Goal: Find specific page/section: Find specific page/section

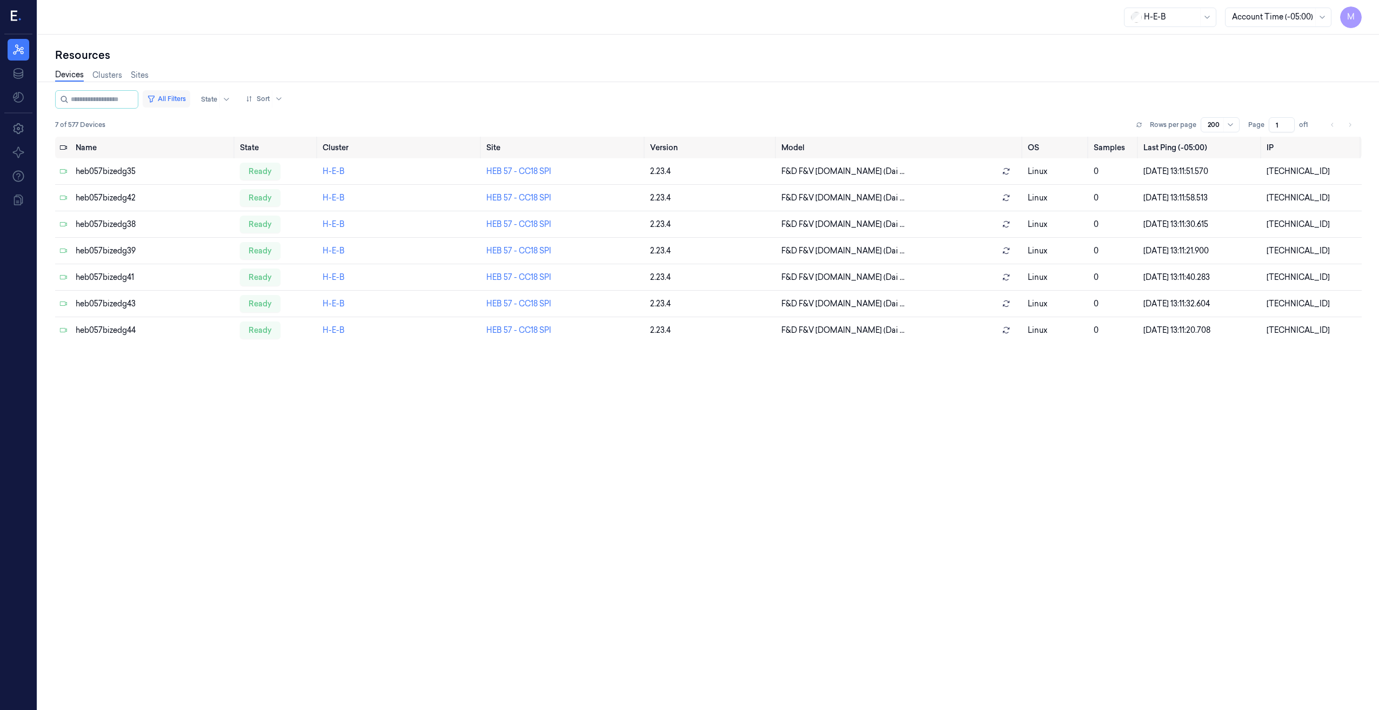
click at [171, 101] on button "All Filters" at bounding box center [167, 98] width 48 height 17
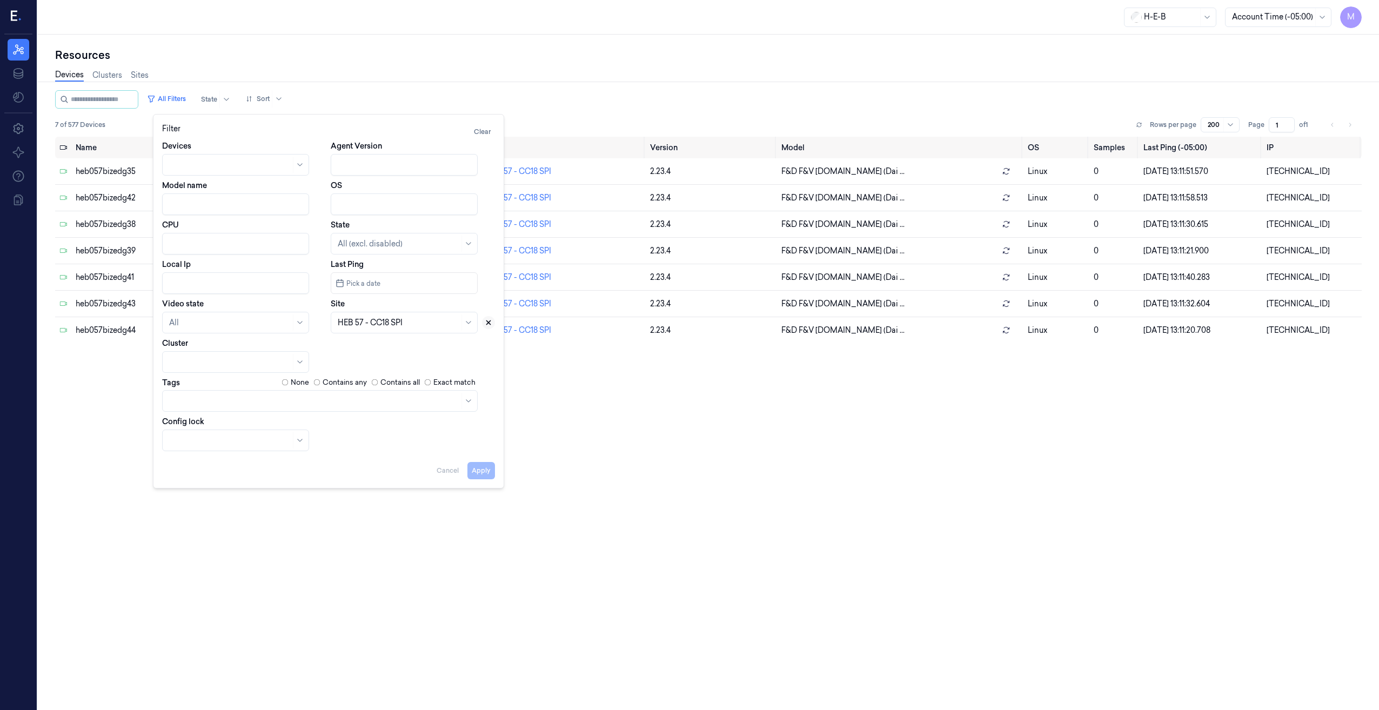
click at [488, 320] on icon at bounding box center [489, 323] width 8 height 8
click at [411, 329] on div at bounding box center [392, 322] width 109 height 15
type input "791"
click at [399, 348] on div "HEB 791 - [PERSON_NAME]" at bounding box center [404, 347] width 133 height 11
click at [475, 469] on button "Apply" at bounding box center [482, 470] width 28 height 17
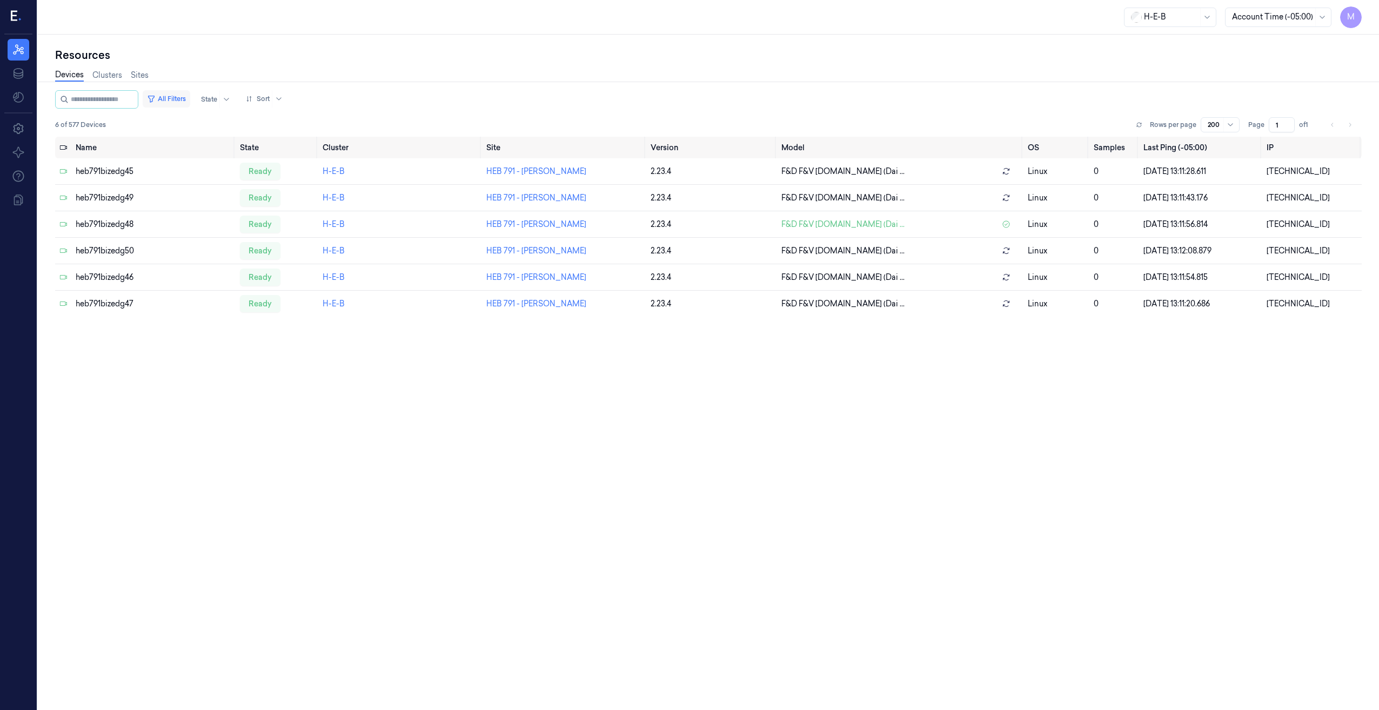
click at [187, 95] on button "All Filters" at bounding box center [167, 98] width 48 height 17
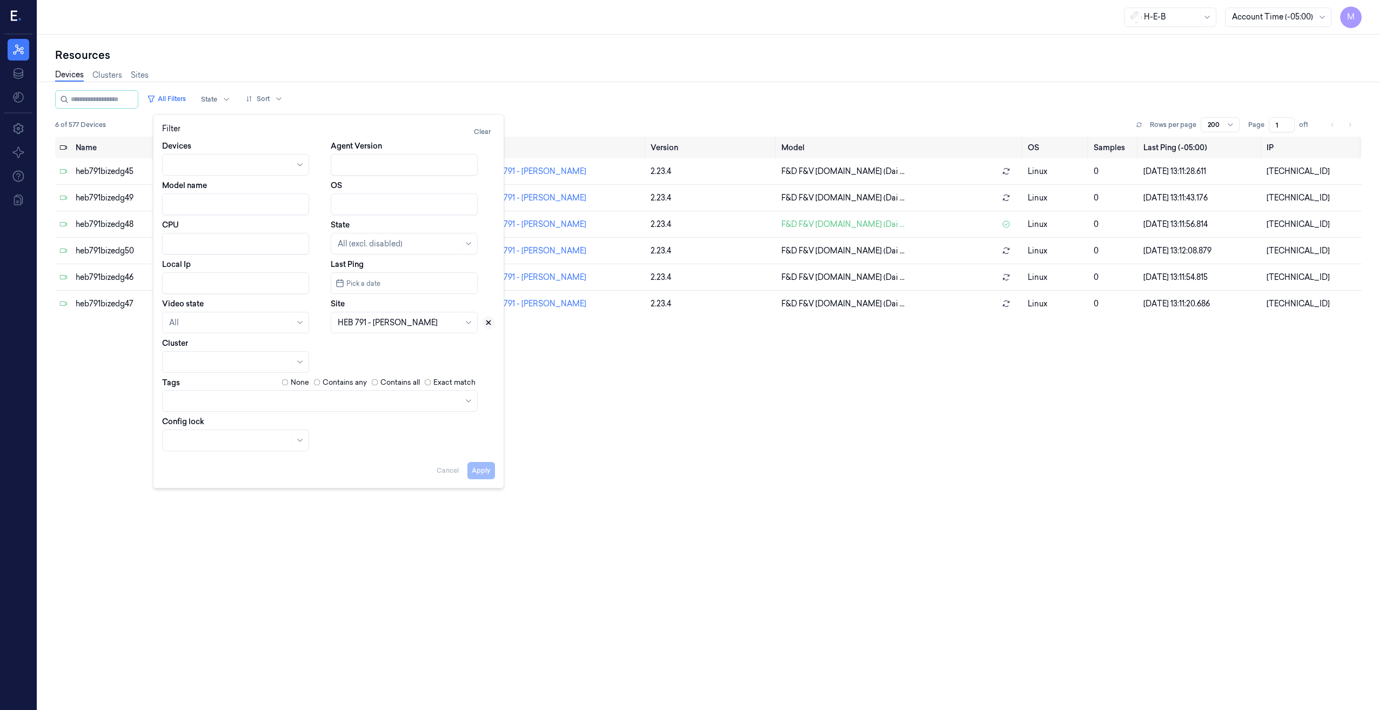
click at [486, 322] on icon at bounding box center [489, 323] width 8 height 8
click at [380, 326] on div at bounding box center [392, 322] width 109 height 11
type input "767"
click at [414, 346] on div "HEB 767 - Magnolia 02" at bounding box center [379, 347] width 83 height 11
click at [473, 473] on button "Apply" at bounding box center [482, 470] width 28 height 17
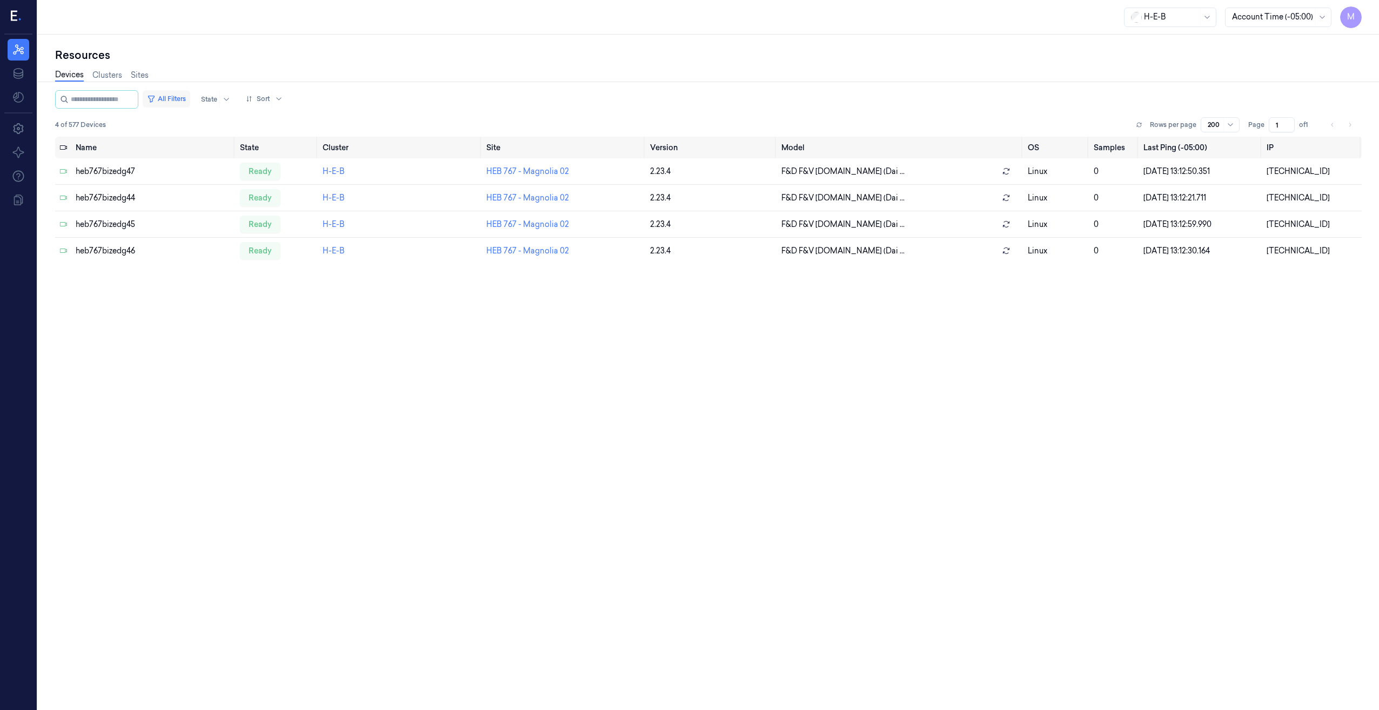
click at [190, 98] on button "All Filters" at bounding box center [167, 98] width 48 height 17
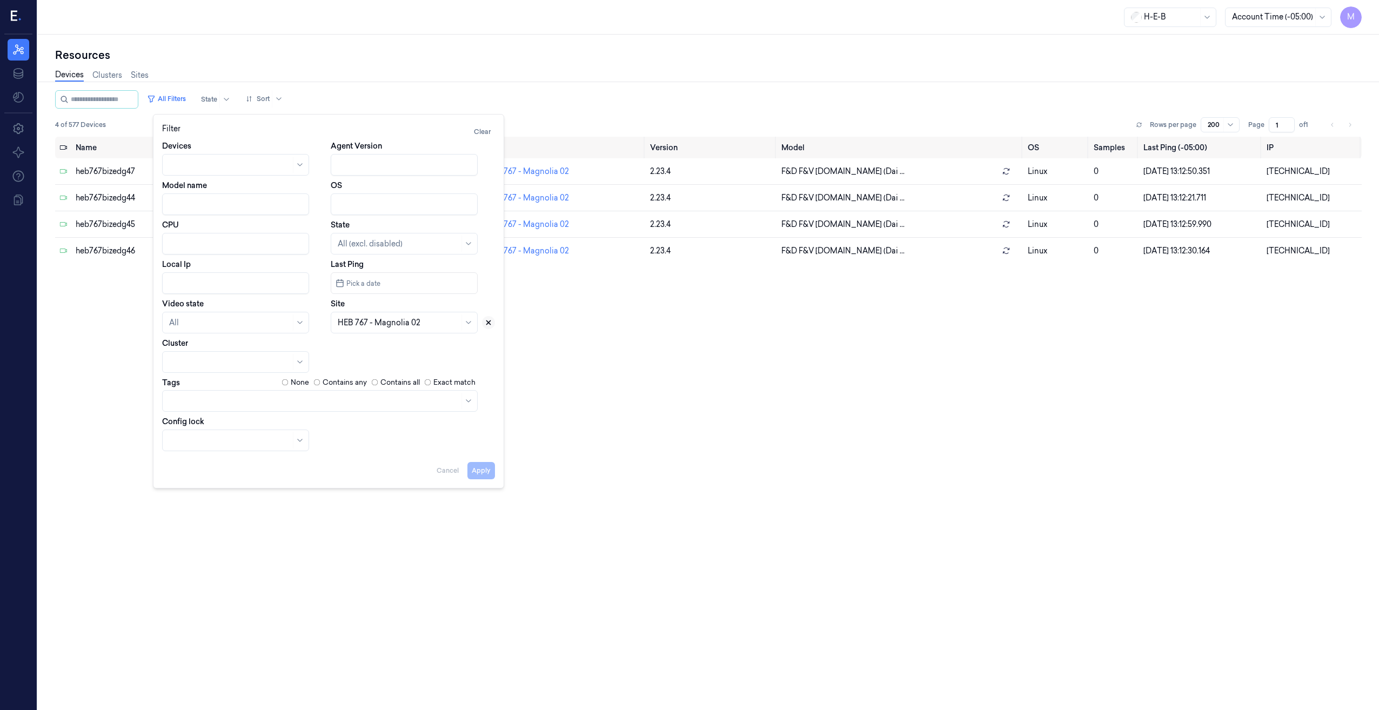
click at [488, 325] on icon at bounding box center [489, 323] width 8 height 8
click at [400, 324] on div at bounding box center [392, 322] width 109 height 11
type input "757"
click at [390, 347] on div "HEB 757 - Harpers Trace" at bounding box center [382, 347] width 88 height 11
click at [479, 476] on button "Apply" at bounding box center [482, 470] width 28 height 17
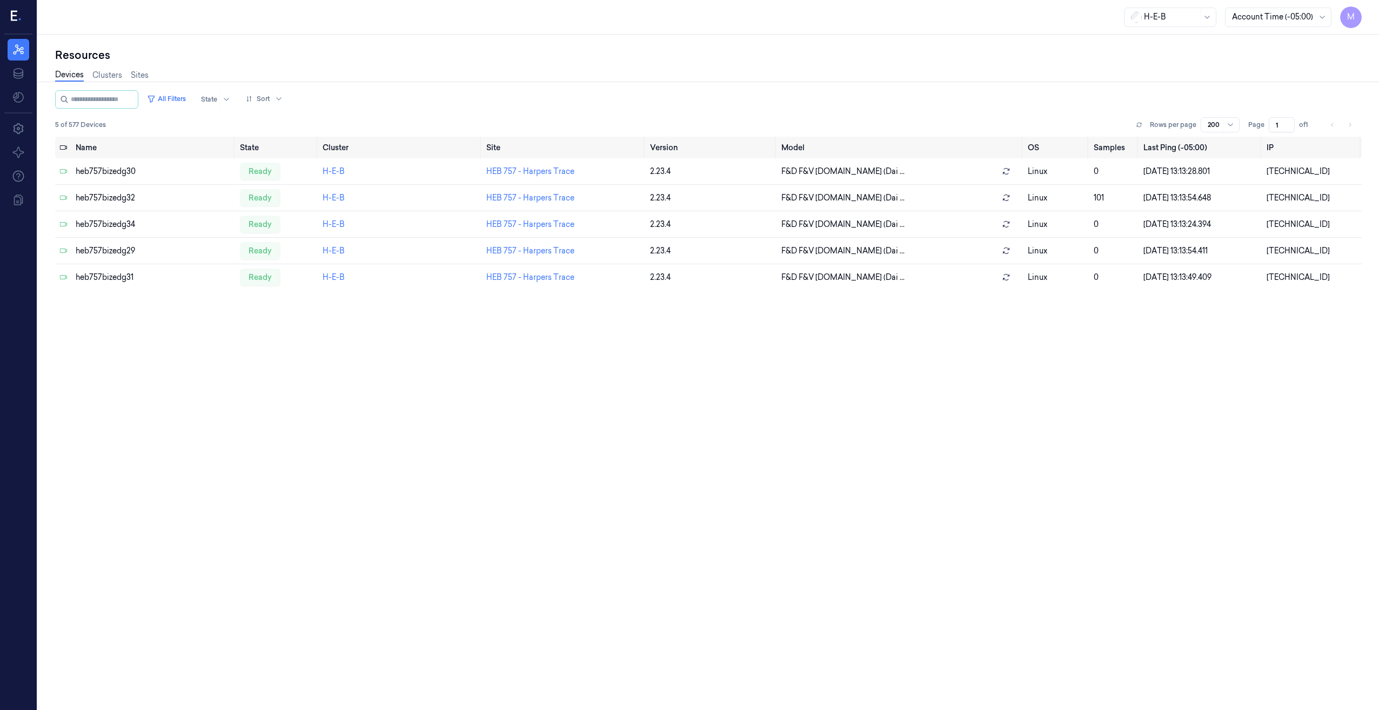
click at [185, 102] on button "All Filters" at bounding box center [167, 98] width 48 height 17
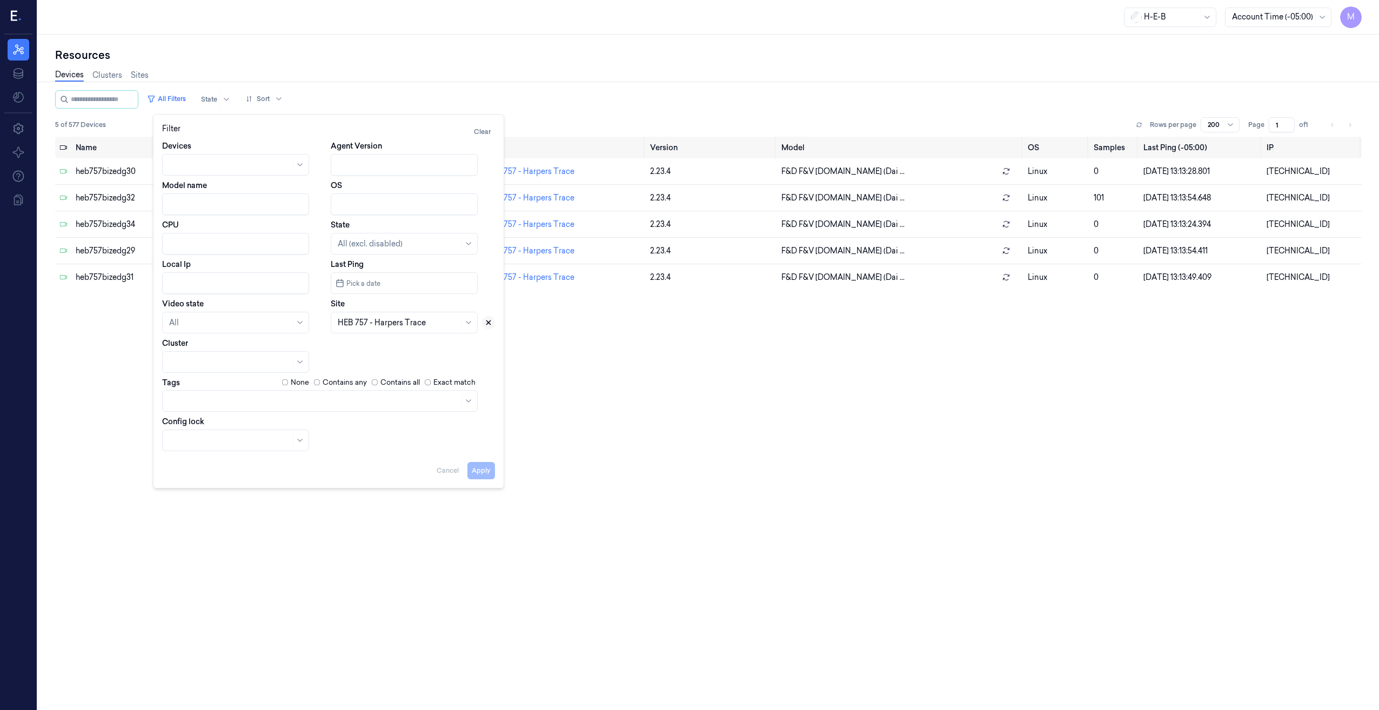
click at [492, 320] on icon at bounding box center [489, 323] width 8 height 8
click at [386, 326] on div at bounding box center [392, 322] width 109 height 11
type input "746"
click at [379, 342] on div "HEB 746 - [GEOGRAPHIC_DATA] 03" at bounding box center [404, 347] width 133 height 11
click at [484, 470] on button "Apply" at bounding box center [482, 470] width 28 height 17
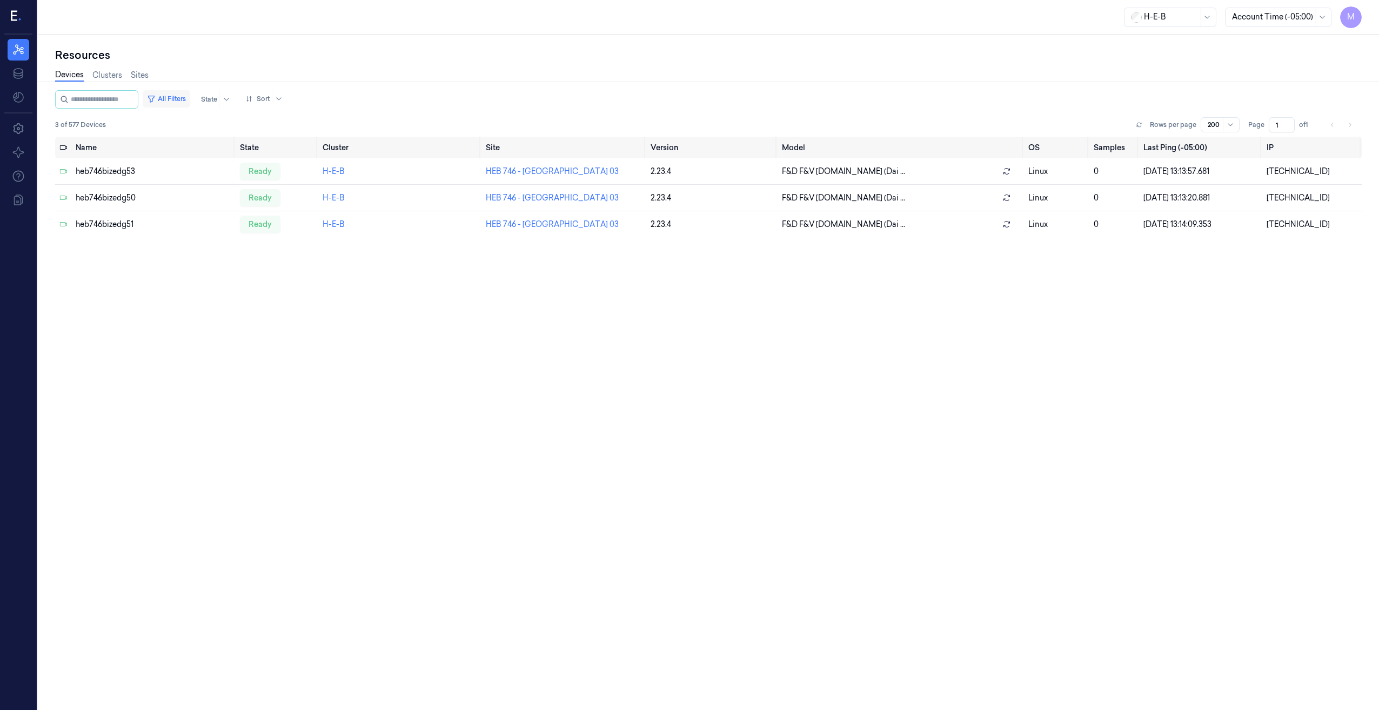
click at [183, 98] on button "All Filters" at bounding box center [167, 98] width 48 height 17
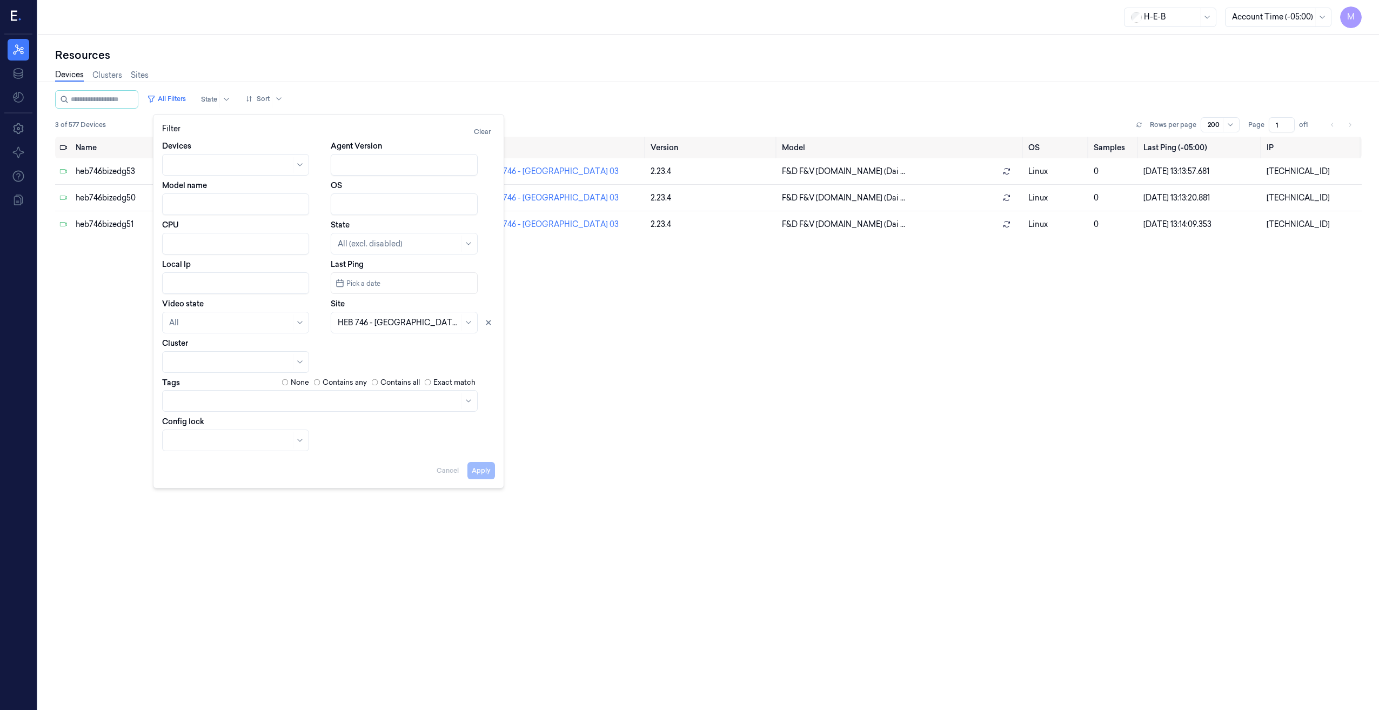
drag, startPoint x: 491, startPoint y: 322, endPoint x: 459, endPoint y: 325, distance: 31.5
click at [490, 322] on icon at bounding box center [489, 323] width 8 height 8
click at [351, 324] on div at bounding box center [399, 322] width 122 height 11
type input "728"
click at [380, 350] on div "HEB 728 - [GEOGRAPHIC_DATA]" at bounding box center [399, 347] width 122 height 11
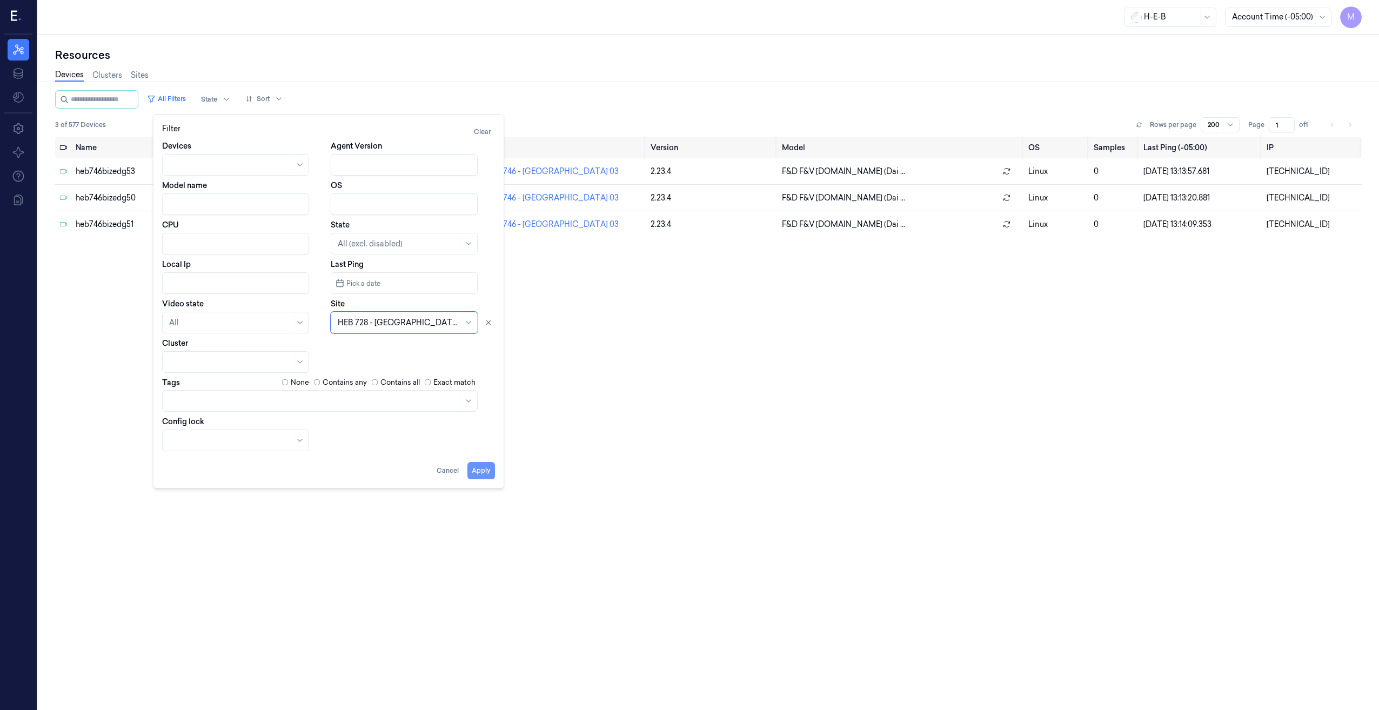
click at [473, 469] on button "Apply" at bounding box center [482, 470] width 28 height 17
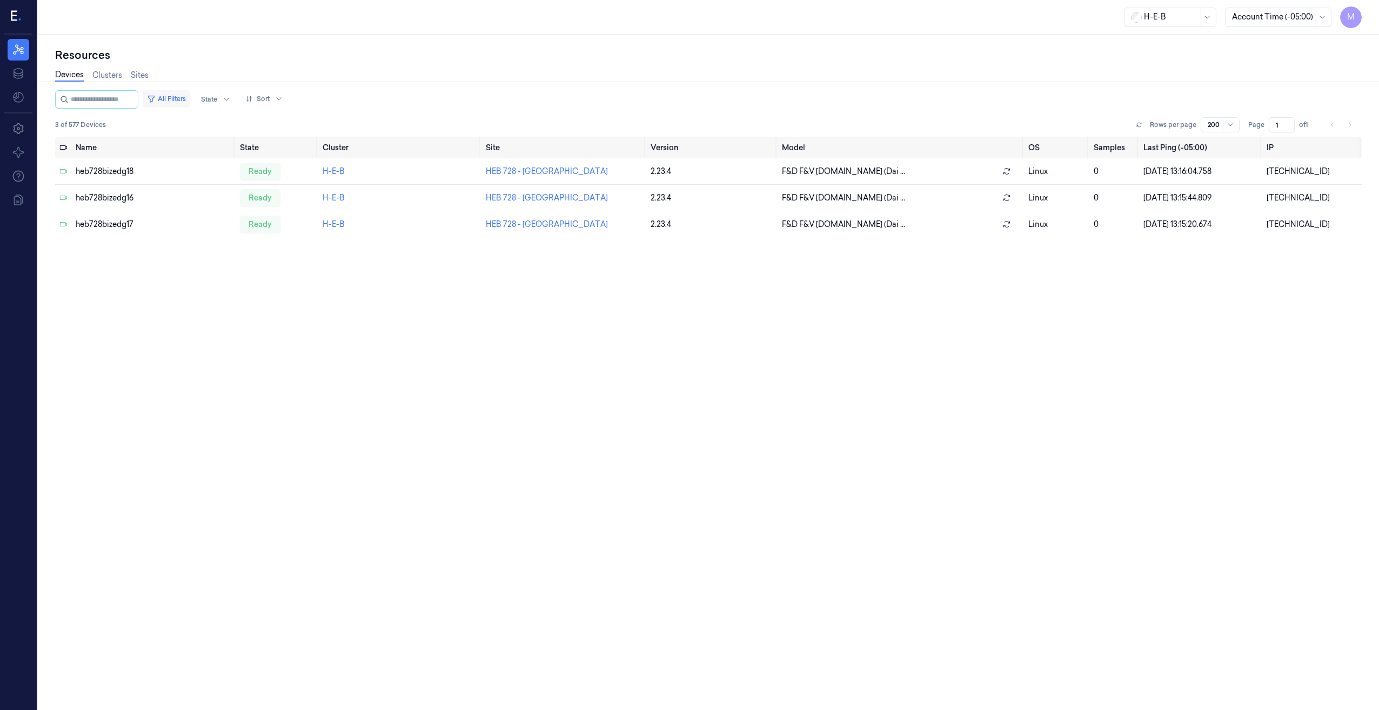
click at [176, 96] on button "All Filters" at bounding box center [167, 98] width 48 height 17
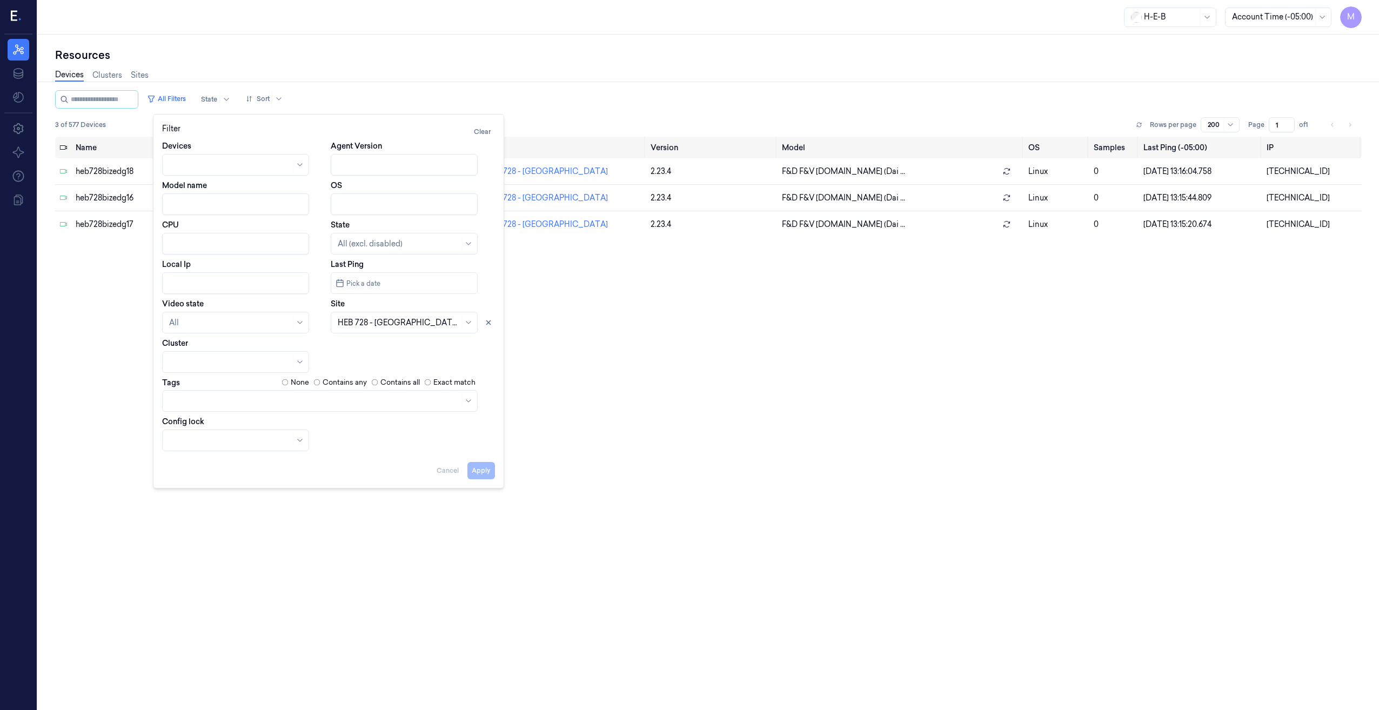
click at [454, 70] on div "Devices Clusters Sites" at bounding box center [708, 77] width 1307 height 28
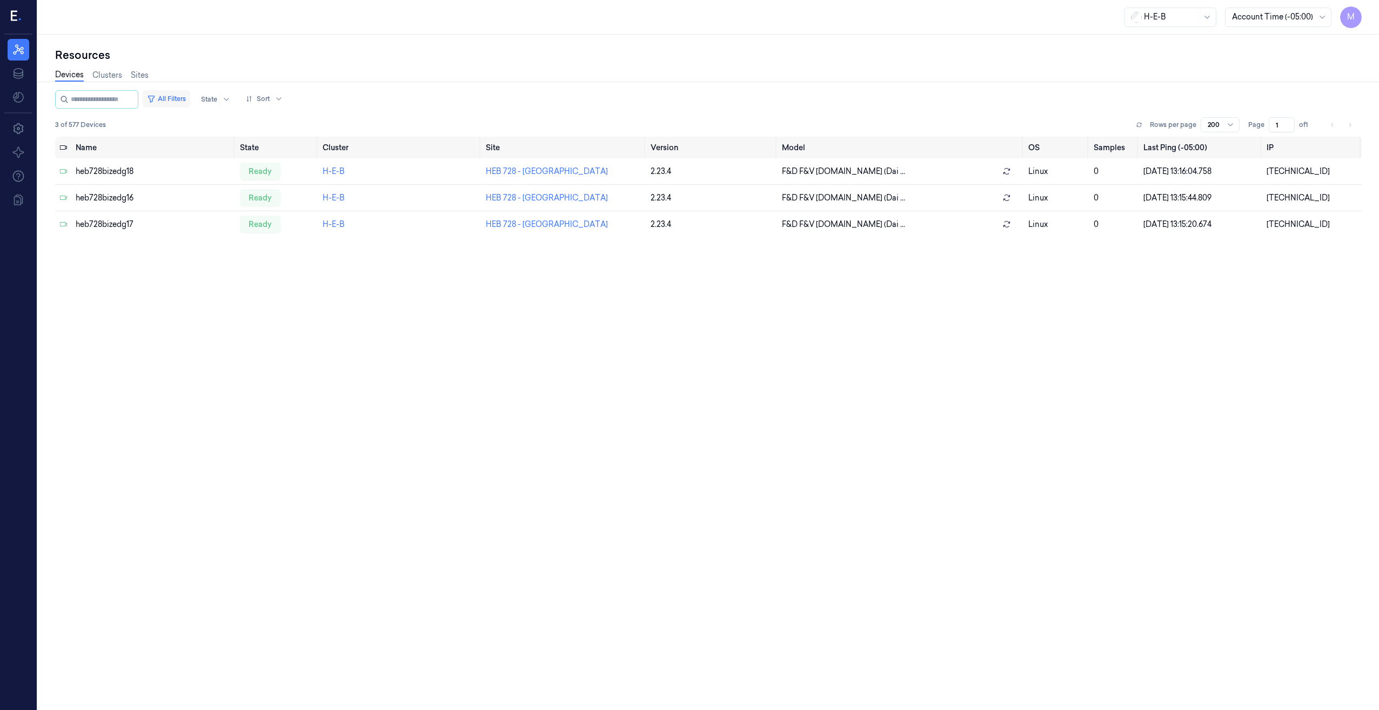
click at [186, 96] on button "All Filters" at bounding box center [167, 98] width 48 height 17
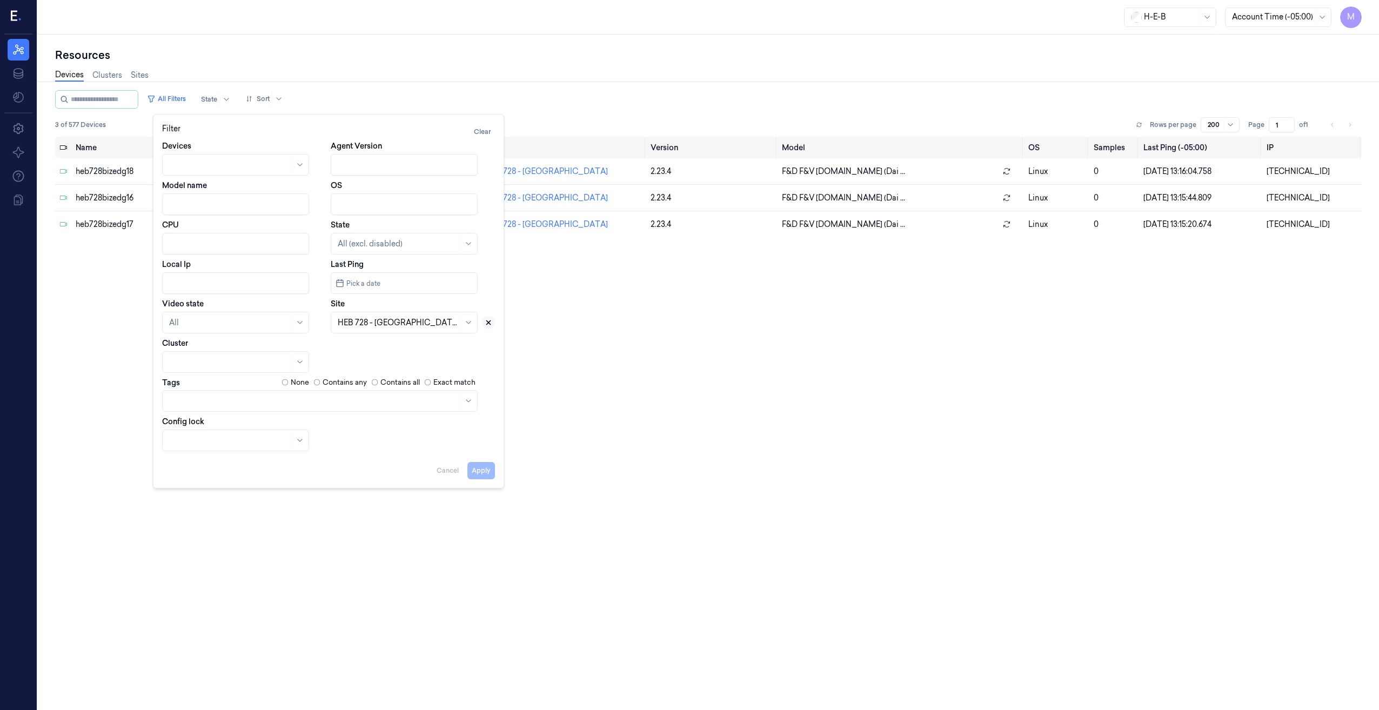
click at [488, 323] on icon at bounding box center [489, 323] width 8 height 8
click at [373, 324] on div at bounding box center [392, 322] width 109 height 11
type input "725"
click at [378, 346] on div "HEB 725 - H64 Champion" at bounding box center [383, 347] width 91 height 11
click at [471, 470] on button "Apply" at bounding box center [482, 470] width 28 height 17
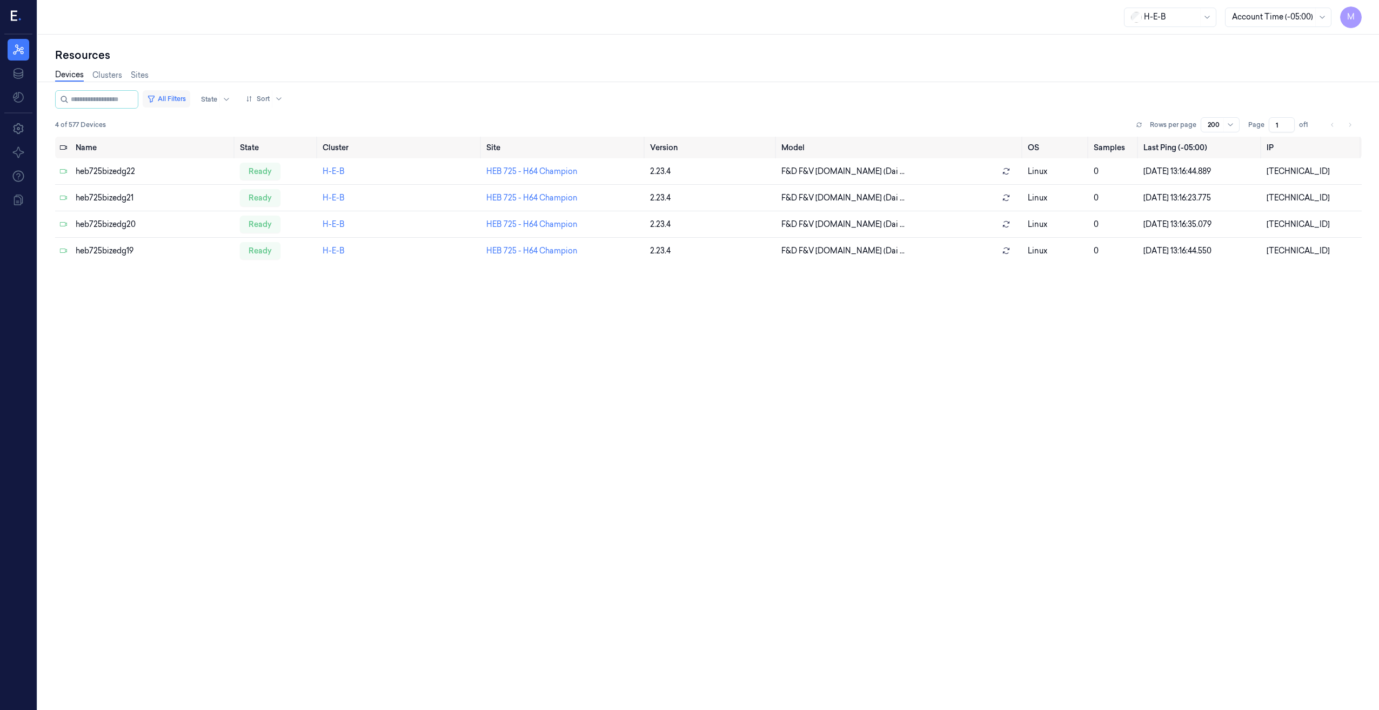
click at [182, 97] on button "All Filters" at bounding box center [167, 98] width 48 height 17
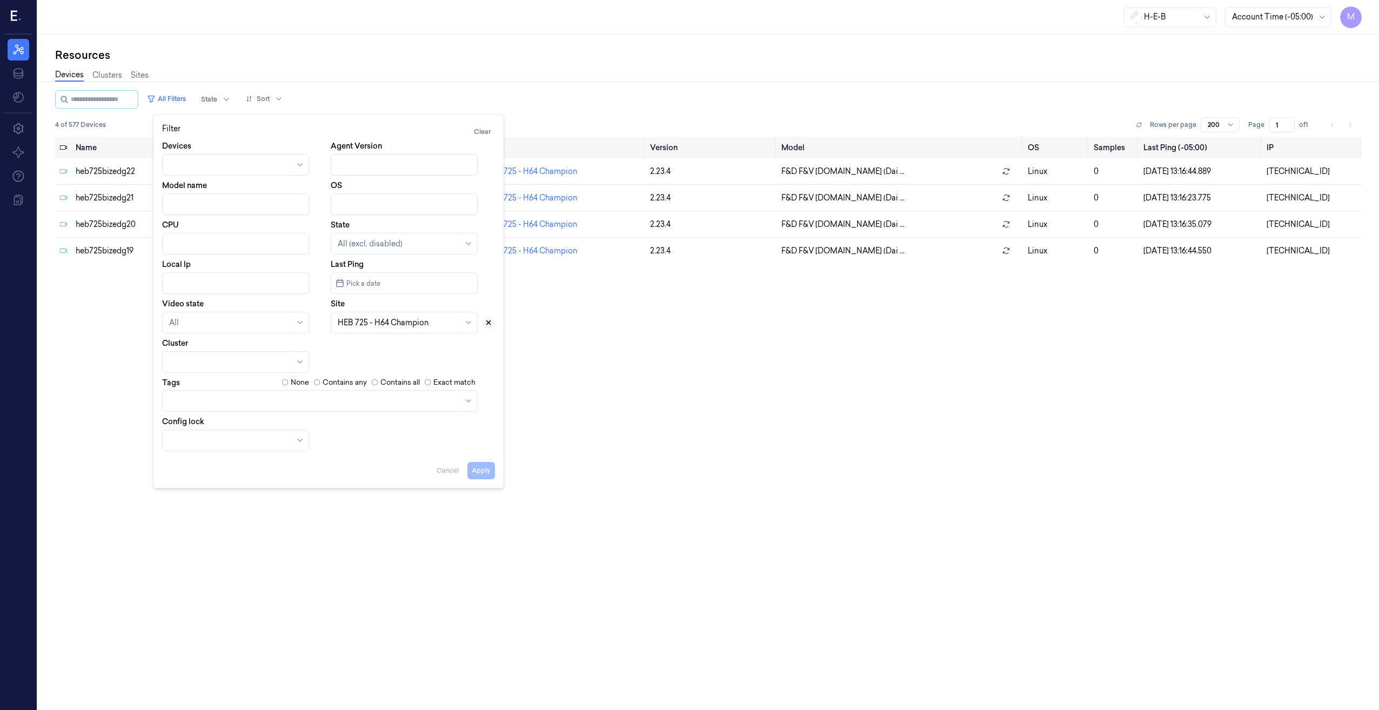
click at [490, 324] on icon at bounding box center [489, 323] width 4 height 4
click at [406, 324] on div at bounding box center [399, 322] width 122 height 11
type input "722"
click at [389, 344] on div "HEB 722 - Magnolia" at bounding box center [374, 347] width 72 height 11
click at [486, 463] on button "Apply" at bounding box center [482, 470] width 28 height 17
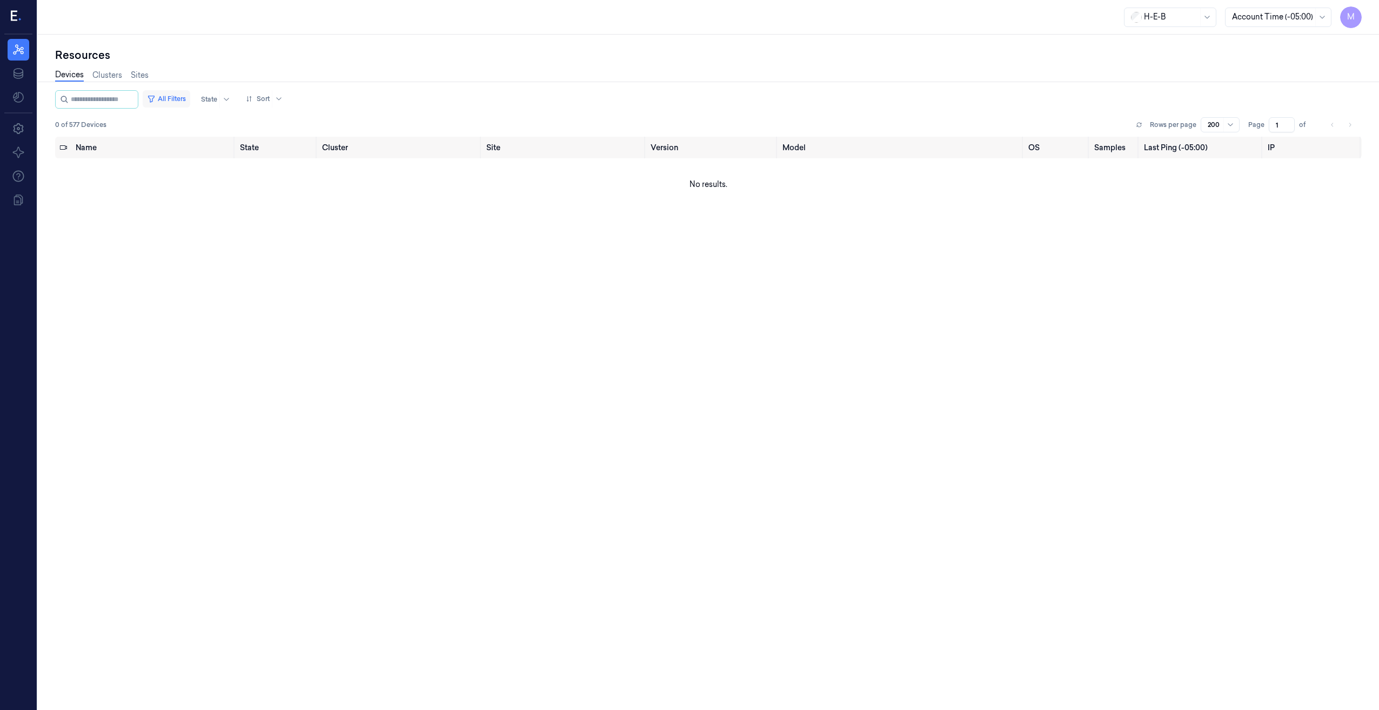
click at [188, 98] on button "All Filters" at bounding box center [167, 98] width 48 height 17
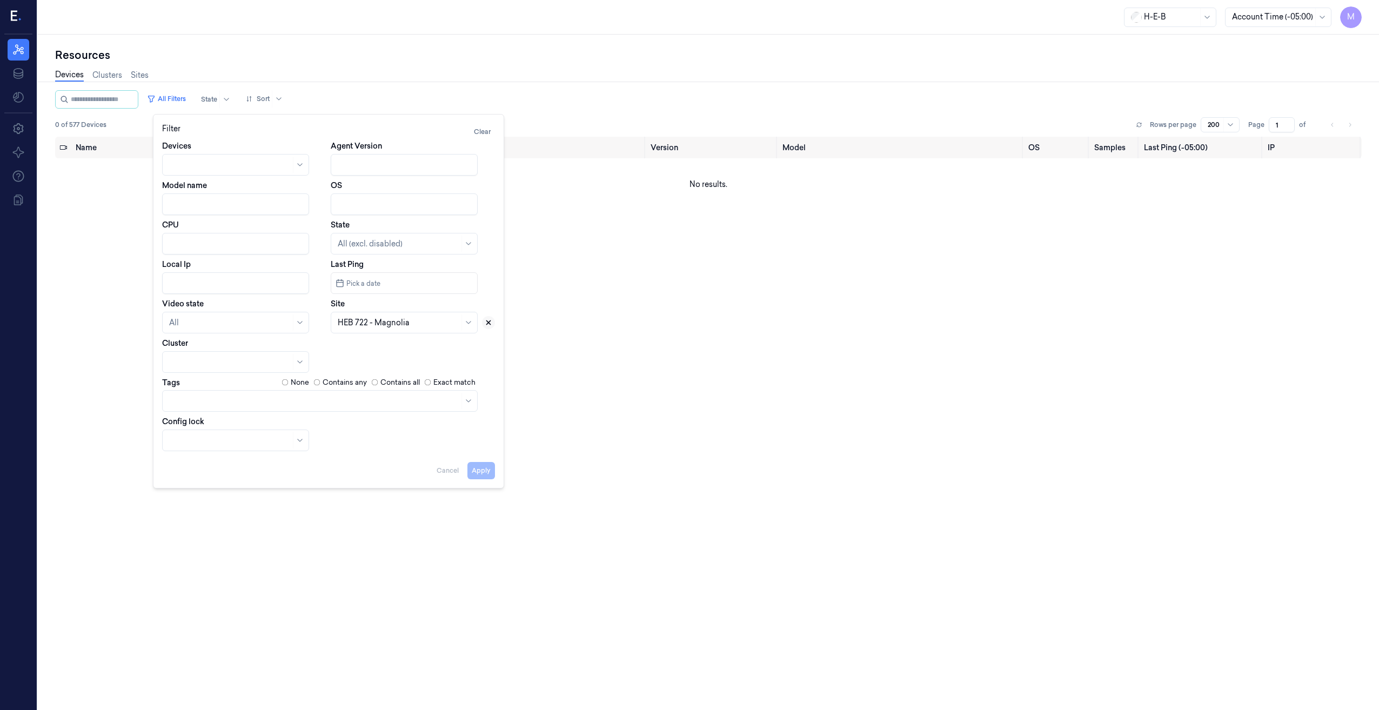
click at [488, 324] on icon at bounding box center [489, 323] width 4 height 4
click at [373, 322] on div at bounding box center [399, 322] width 122 height 11
type input "715"
click at [369, 349] on div "HEB 715 - [GEOGRAPHIC_DATA]" at bounding box center [398, 347] width 121 height 11
click at [475, 471] on button "Apply" at bounding box center [482, 470] width 28 height 17
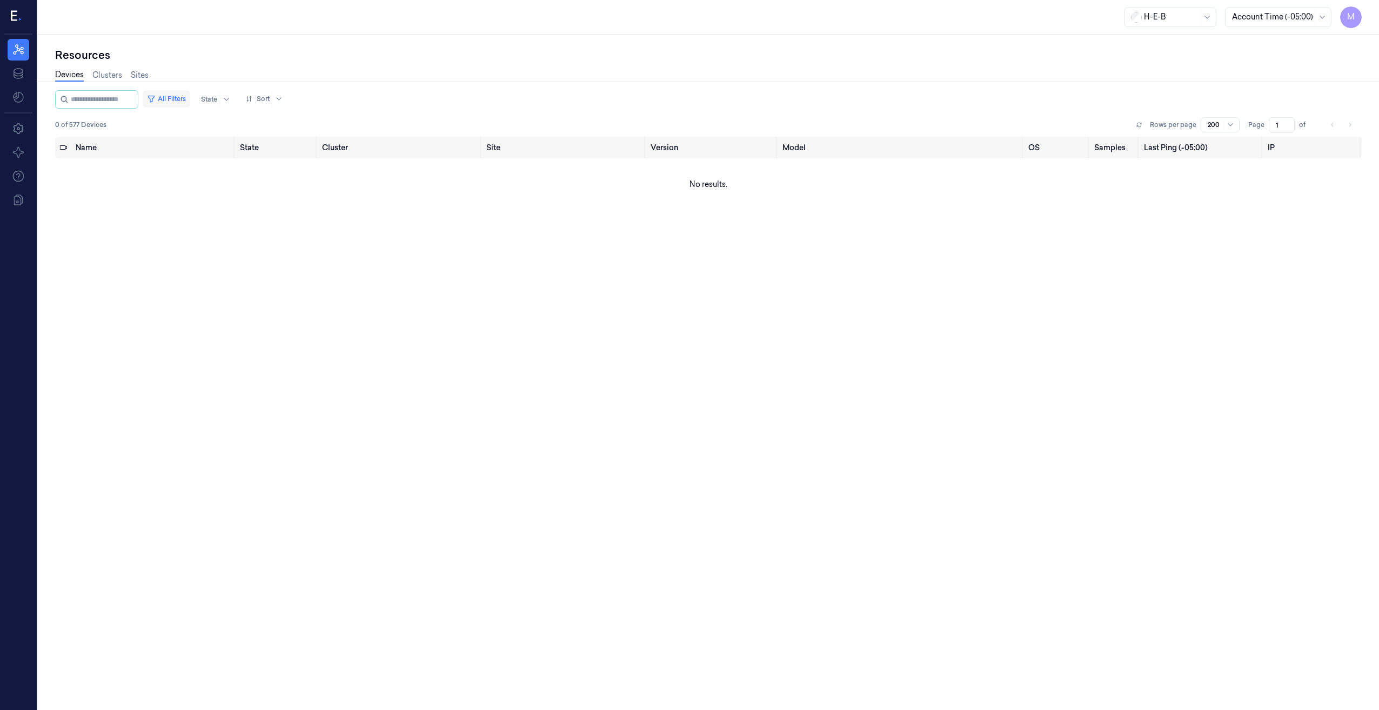
click at [187, 99] on button "All Filters" at bounding box center [167, 98] width 48 height 17
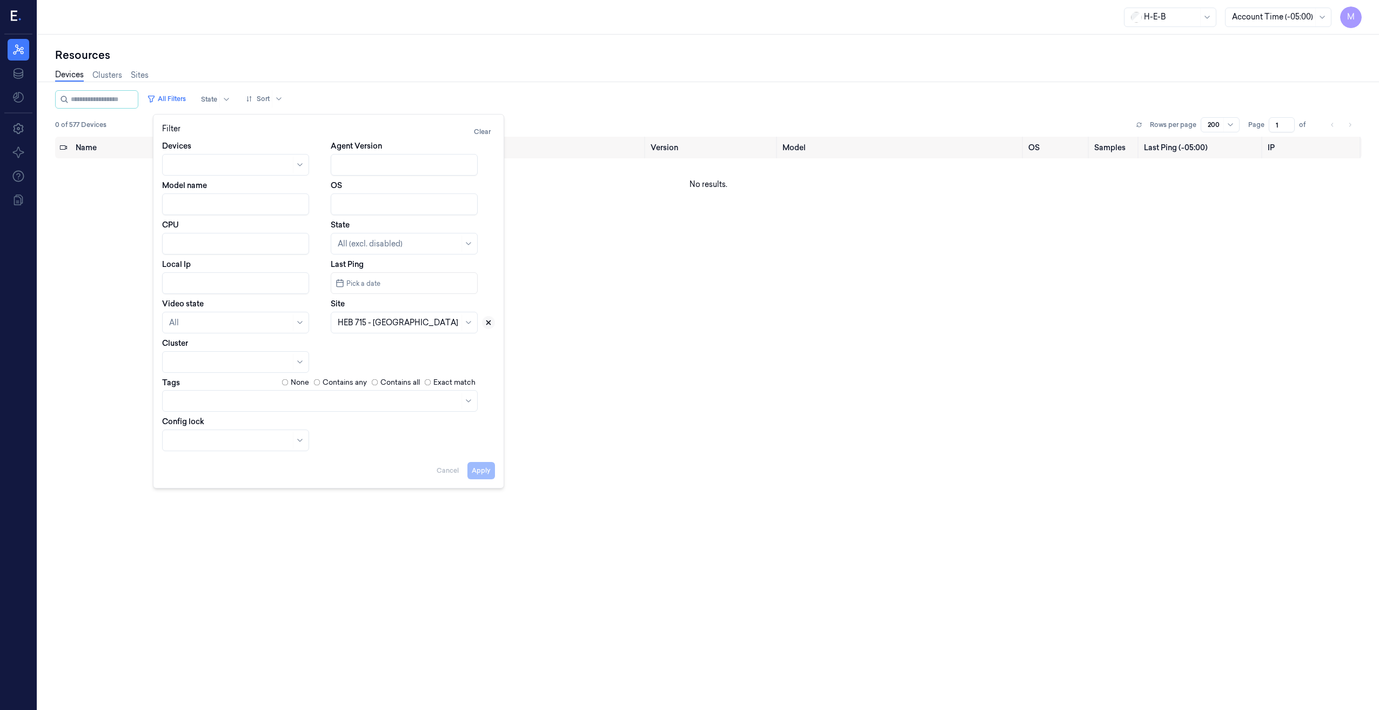
click at [490, 323] on icon at bounding box center [489, 323] width 4 height 4
click at [397, 325] on div at bounding box center [399, 322] width 122 height 11
type input "660"
click at [397, 345] on div "HEB 660 - Conroe 02" at bounding box center [376, 347] width 76 height 11
click at [489, 469] on button "Apply" at bounding box center [482, 470] width 28 height 17
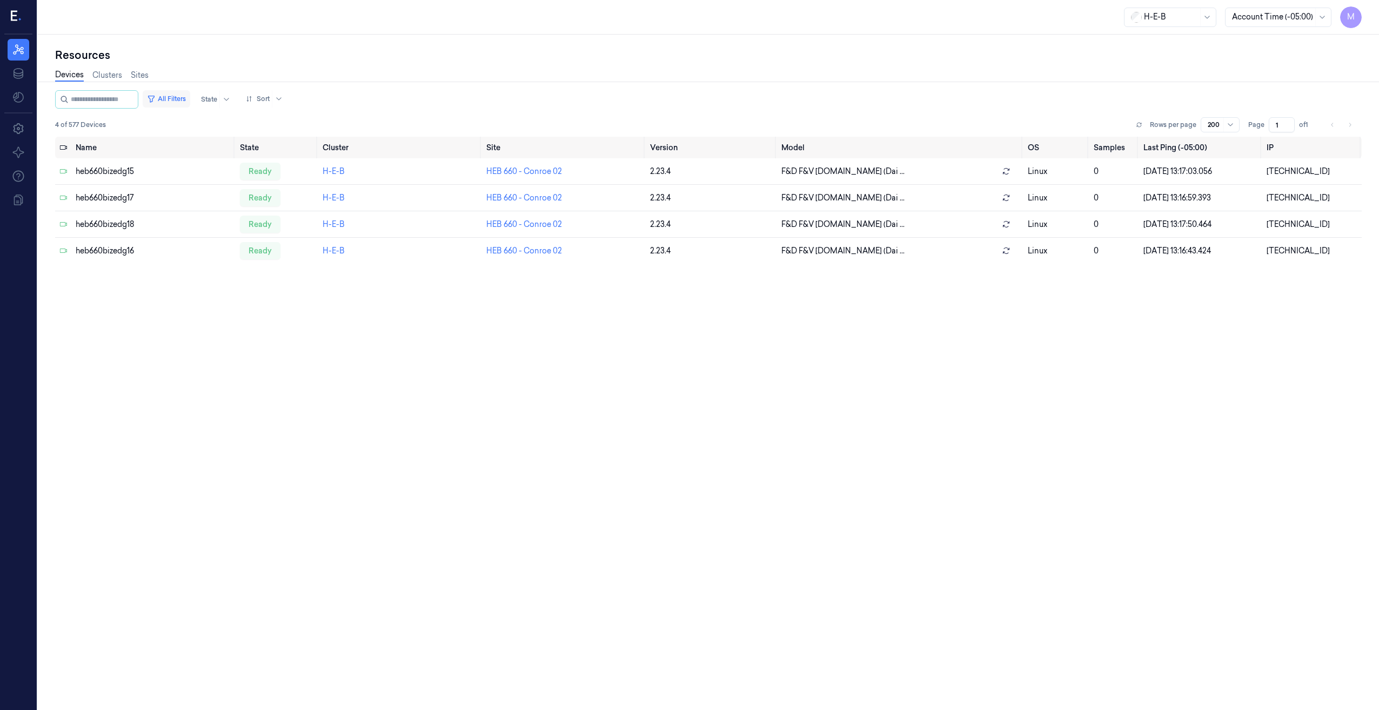
click at [190, 98] on button "All Filters" at bounding box center [167, 98] width 48 height 17
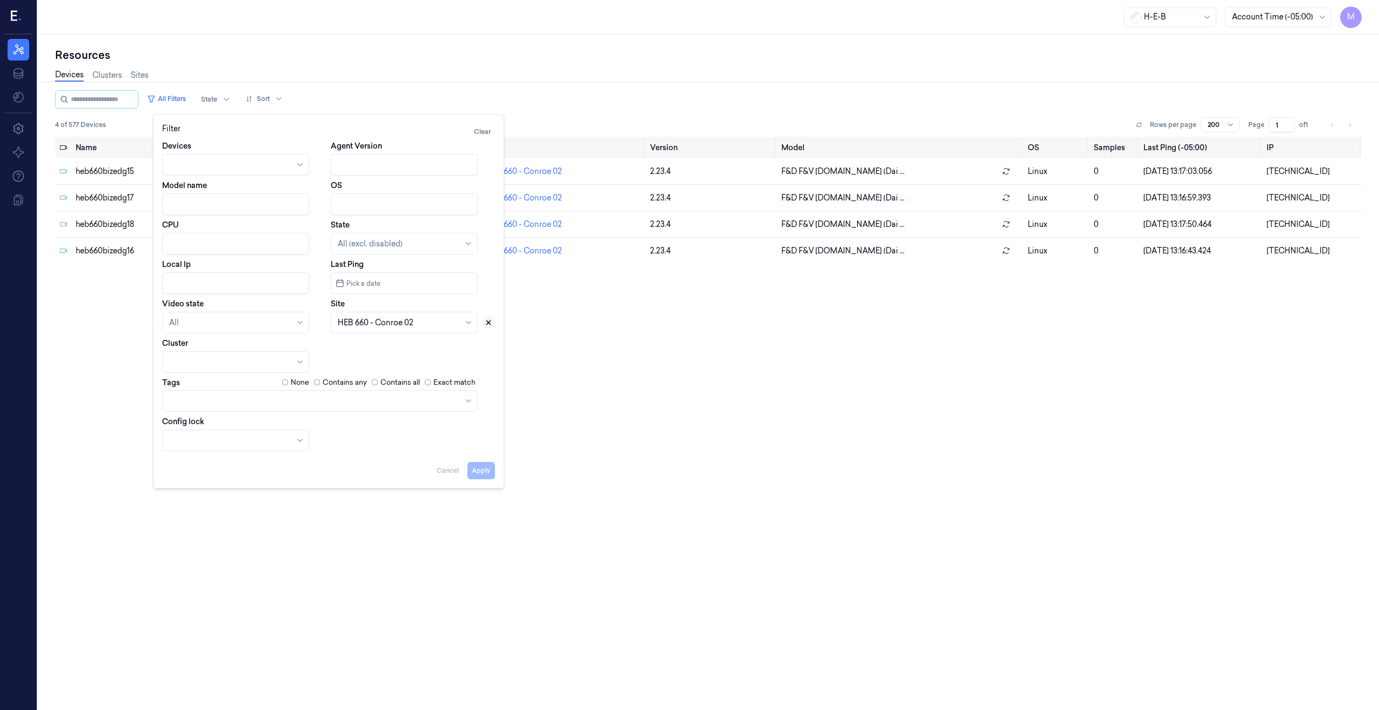
click at [488, 324] on icon at bounding box center [489, 323] width 4 height 4
click at [338, 321] on input "text" at bounding box center [339, 322] width 2 height 11
type input "558"
click at [388, 351] on div "HEB 558 - Friendswood" at bounding box center [380, 347] width 84 height 11
click at [484, 470] on button "Apply" at bounding box center [482, 470] width 28 height 17
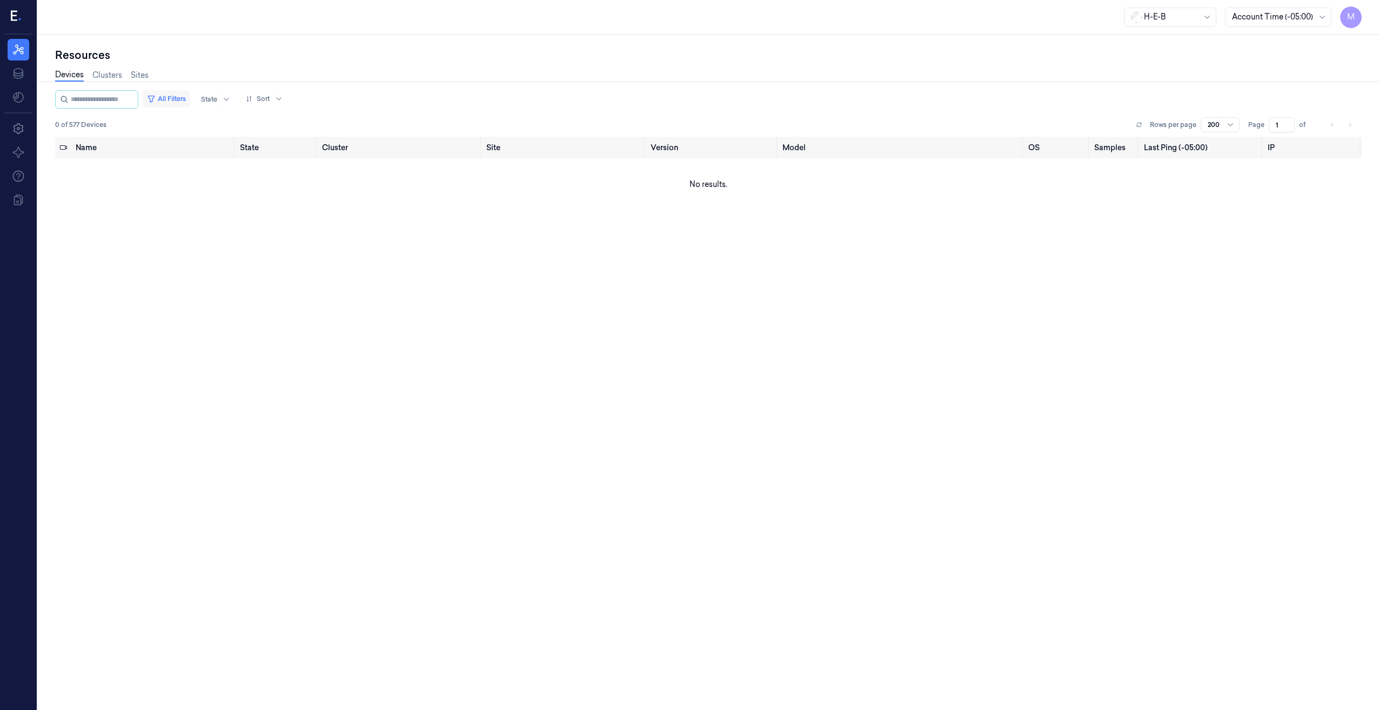
drag, startPoint x: 176, startPoint y: 97, endPoint x: 192, endPoint y: 104, distance: 17.9
click at [176, 97] on button "All Filters" at bounding box center [167, 98] width 48 height 17
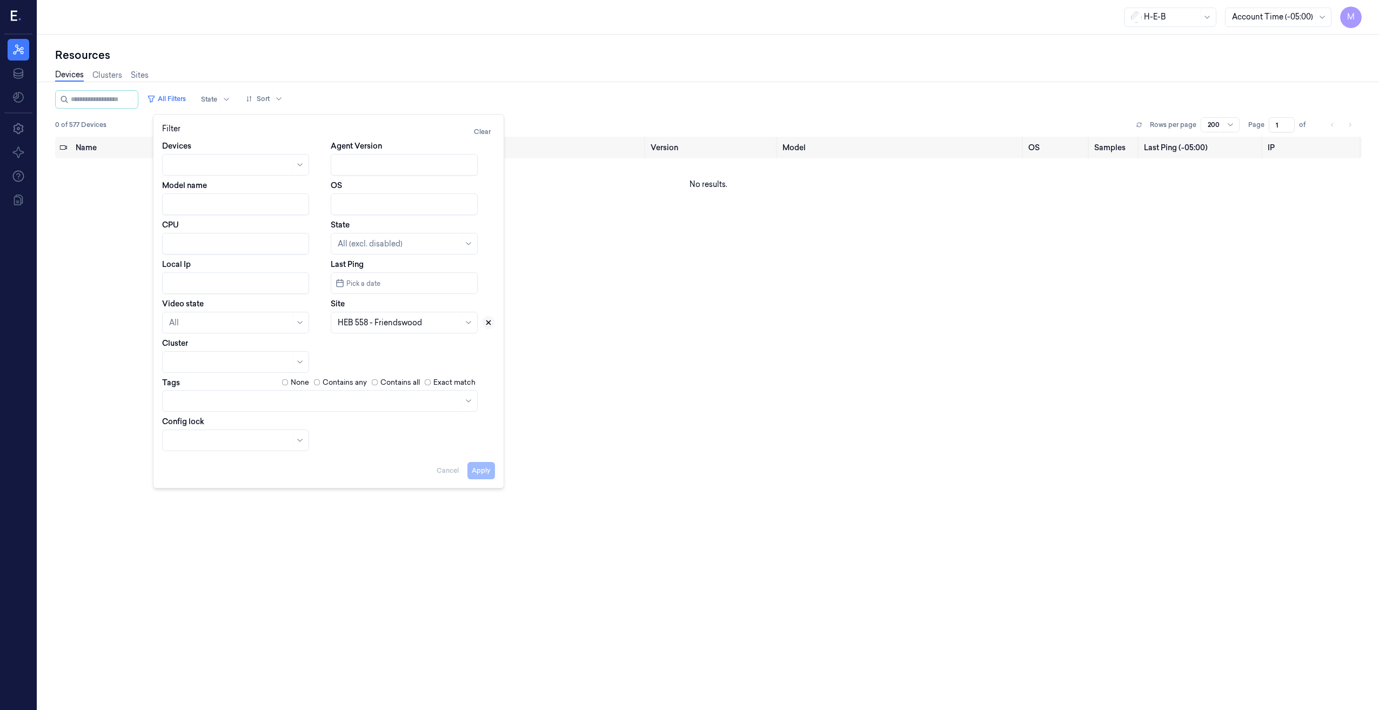
click at [488, 323] on icon at bounding box center [489, 323] width 4 height 4
click at [371, 323] on div at bounding box center [399, 322] width 122 height 11
type input "473"
click at [366, 346] on div "HEB 473 - [GEOGRAPHIC_DATA] 03" at bounding box center [404, 347] width 133 height 11
click at [479, 474] on button "Apply" at bounding box center [482, 470] width 28 height 17
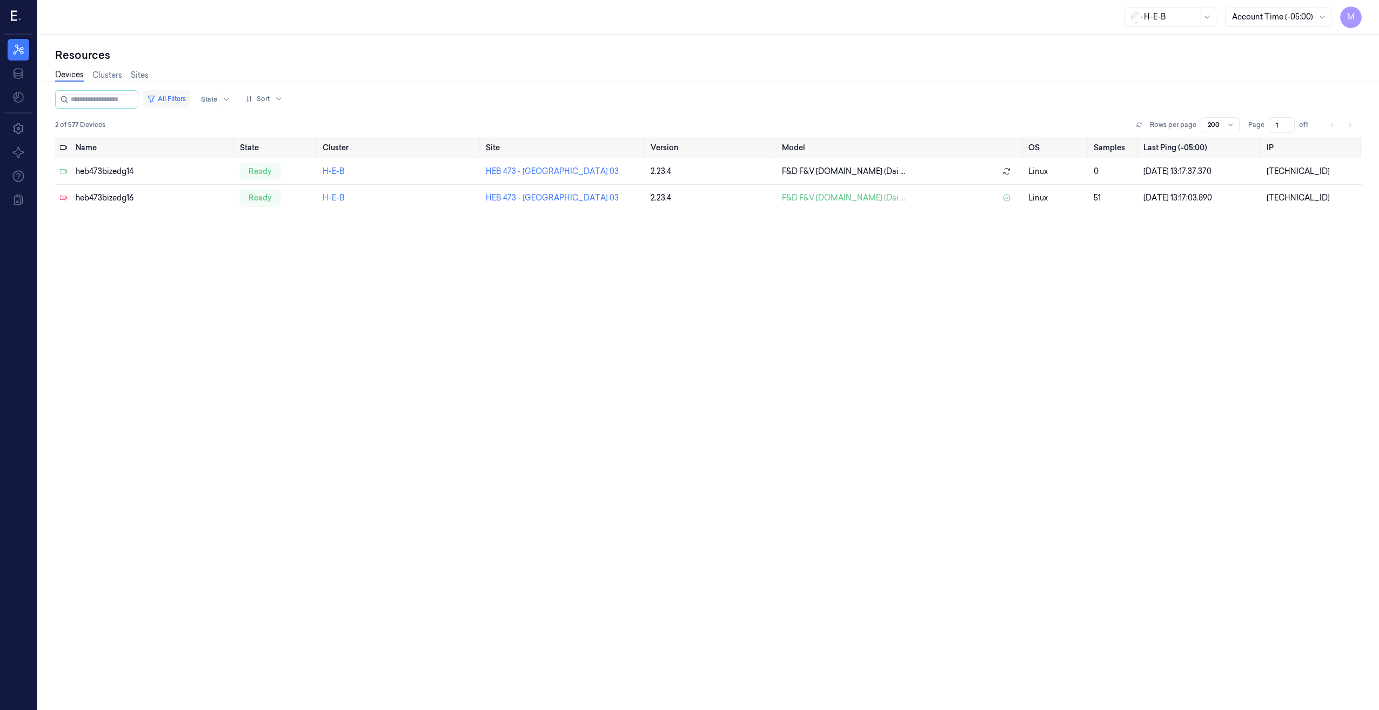
click at [190, 99] on button "All Filters" at bounding box center [167, 98] width 48 height 17
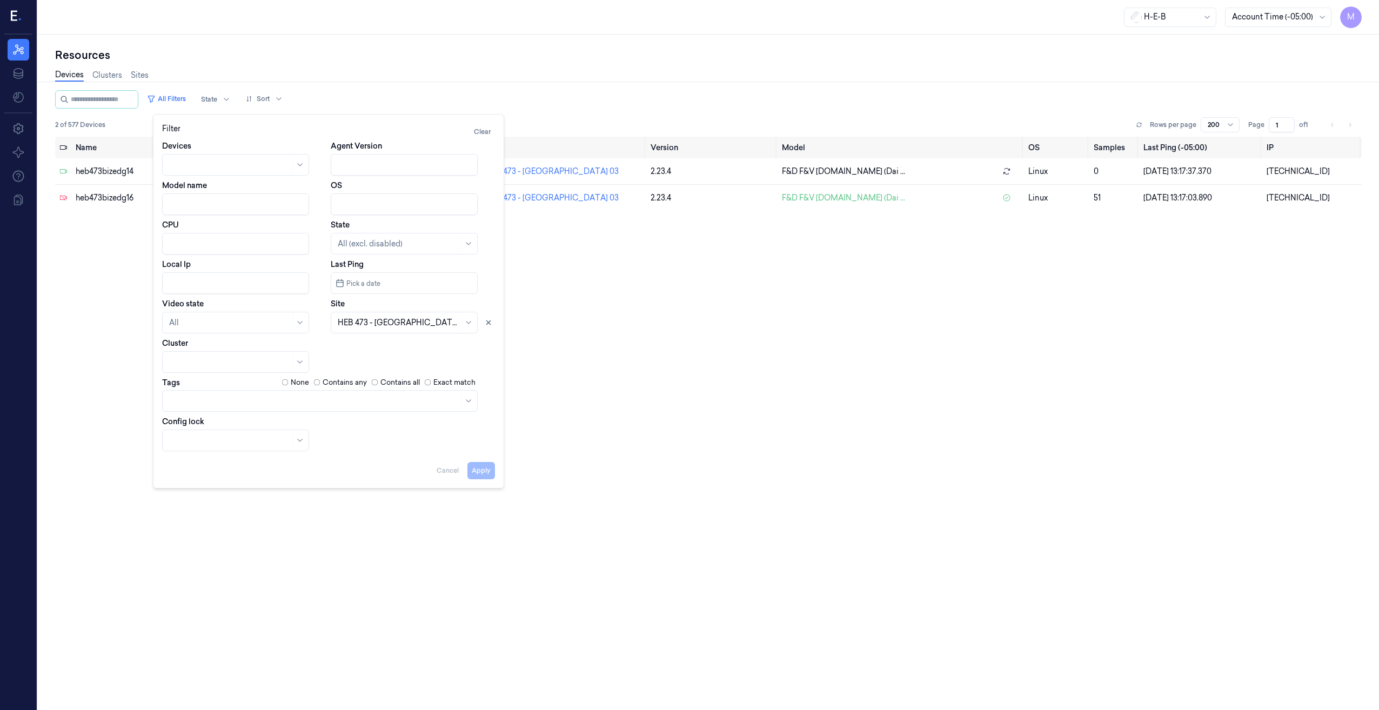
click at [223, 285] on input "Local Ip" at bounding box center [235, 283] width 147 height 22
click at [488, 323] on icon at bounding box center [489, 323] width 4 height 4
click at [478, 473] on button "Apply" at bounding box center [482, 470] width 28 height 17
type input "10.47.32"
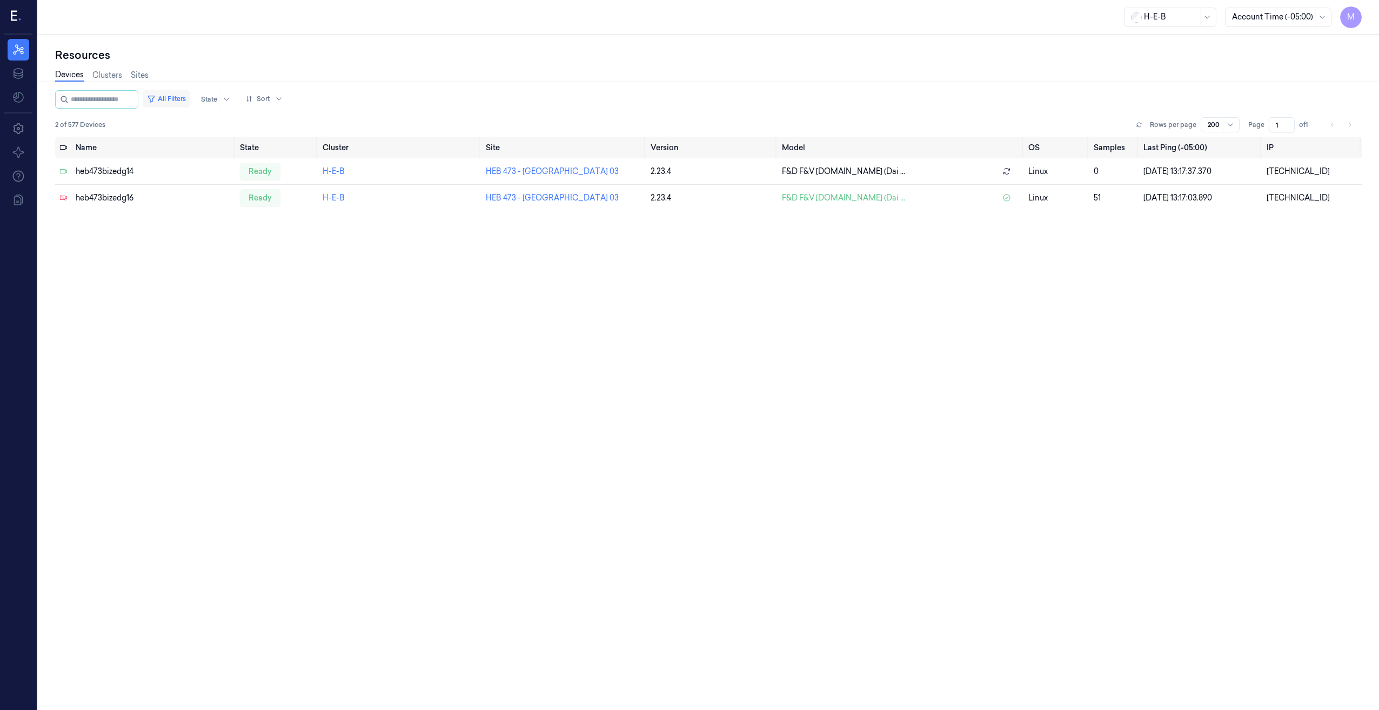
click at [180, 99] on button "All Filters" at bounding box center [167, 98] width 48 height 17
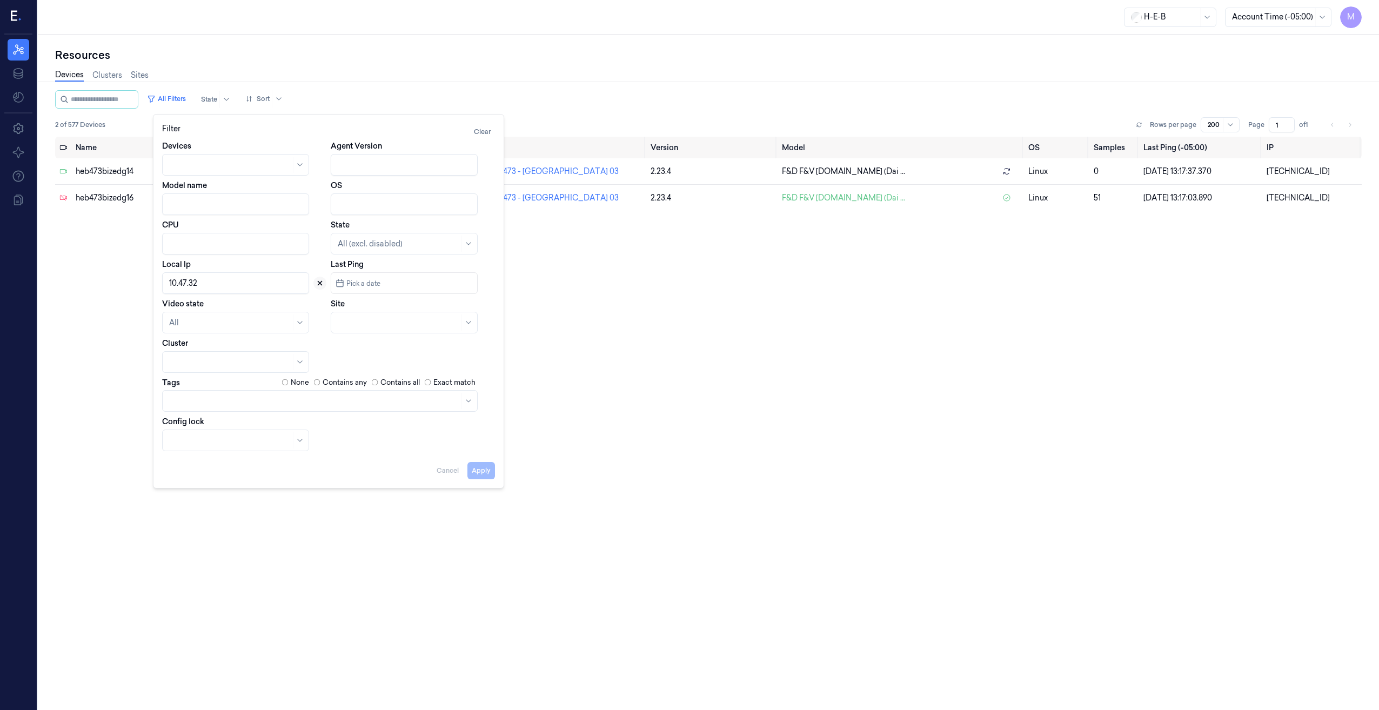
click at [321, 284] on icon at bounding box center [320, 284] width 4 height 4
click at [399, 318] on div at bounding box center [399, 322] width 122 height 11
type input "54"
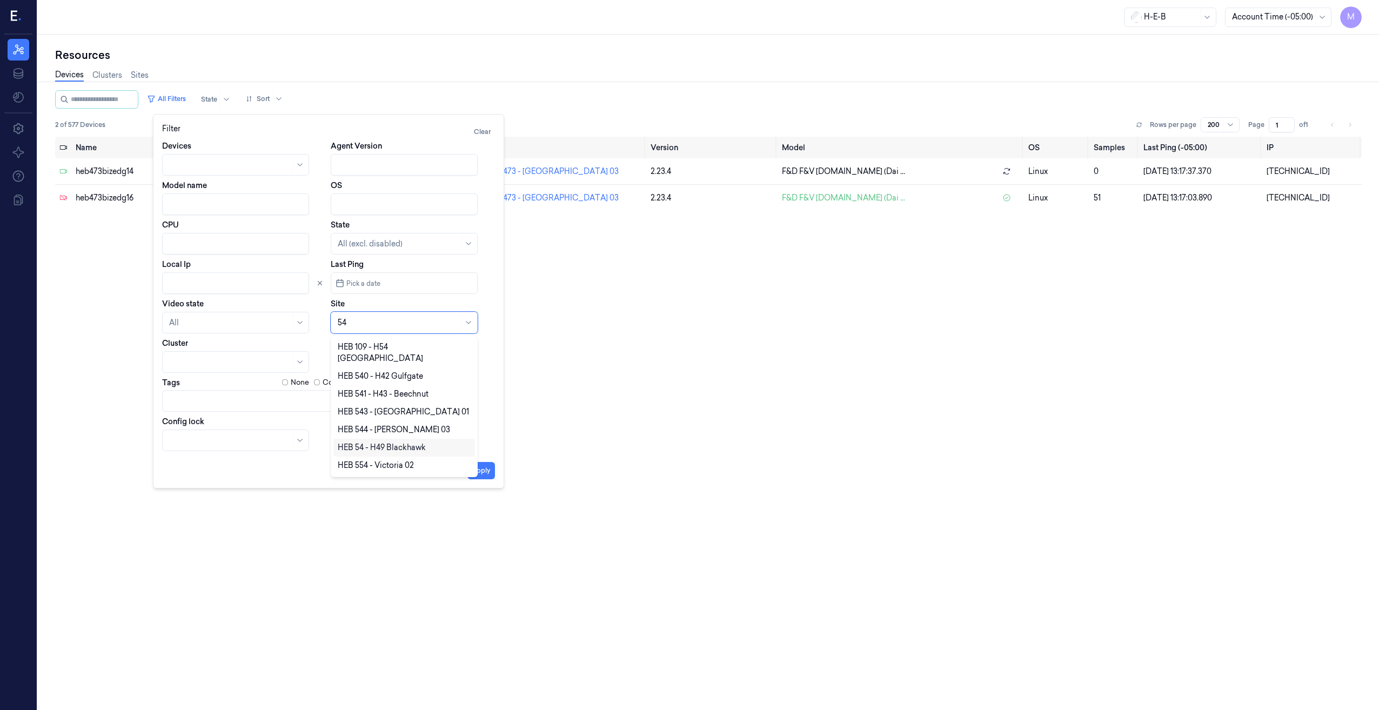
click at [382, 442] on div "HEB 54 - H49 Blackhawk" at bounding box center [382, 447] width 88 height 11
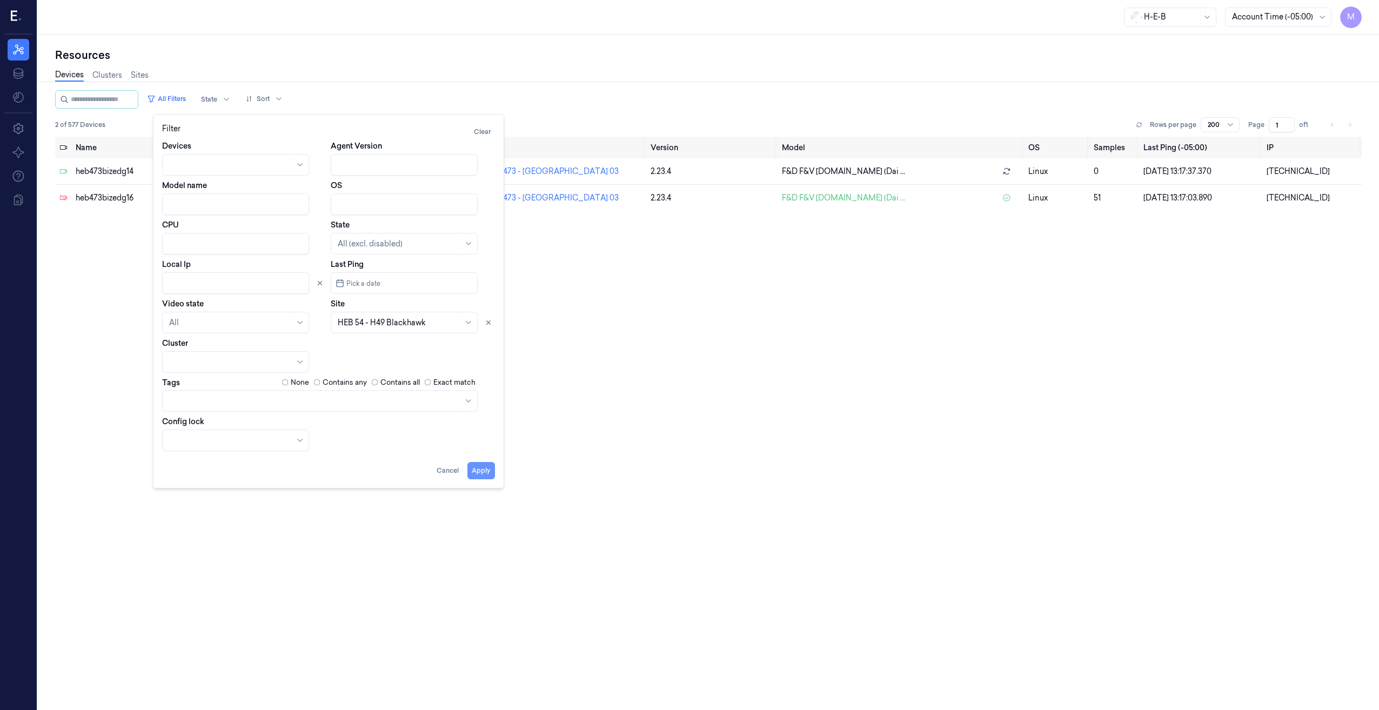
click at [488, 472] on button "Apply" at bounding box center [482, 470] width 28 height 17
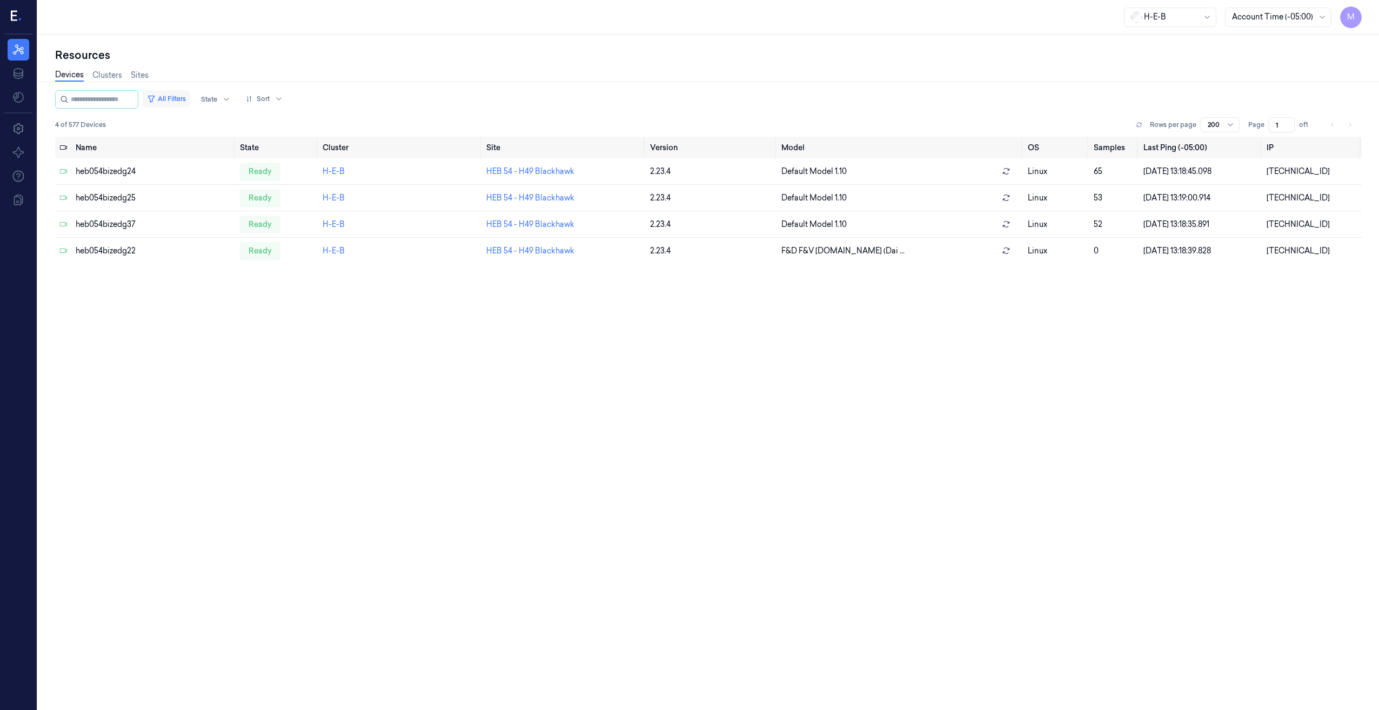
drag, startPoint x: 188, startPoint y: 100, endPoint x: 191, endPoint y: 107, distance: 8.0
click at [188, 100] on button "All Filters" at bounding box center [167, 98] width 48 height 17
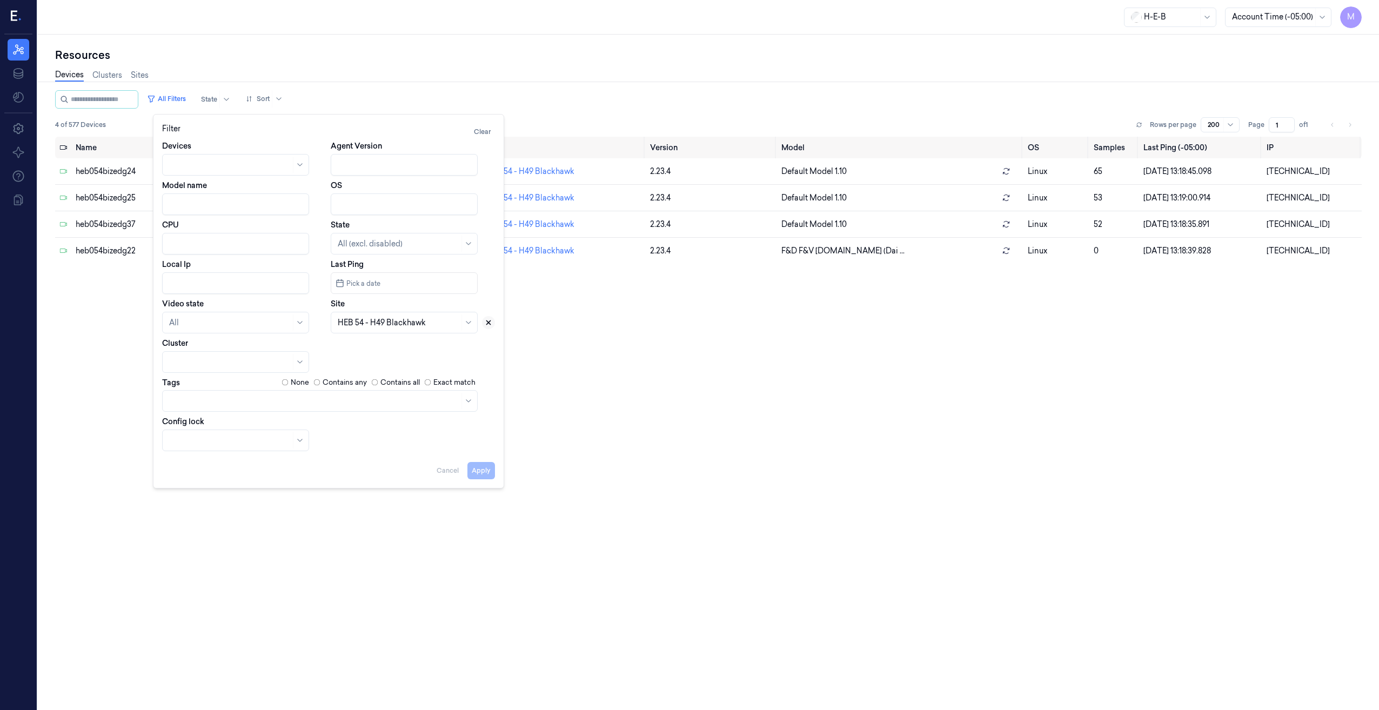
click at [486, 325] on icon at bounding box center [489, 323] width 8 height 8
click at [404, 326] on div at bounding box center [399, 322] width 122 height 11
type input "28"
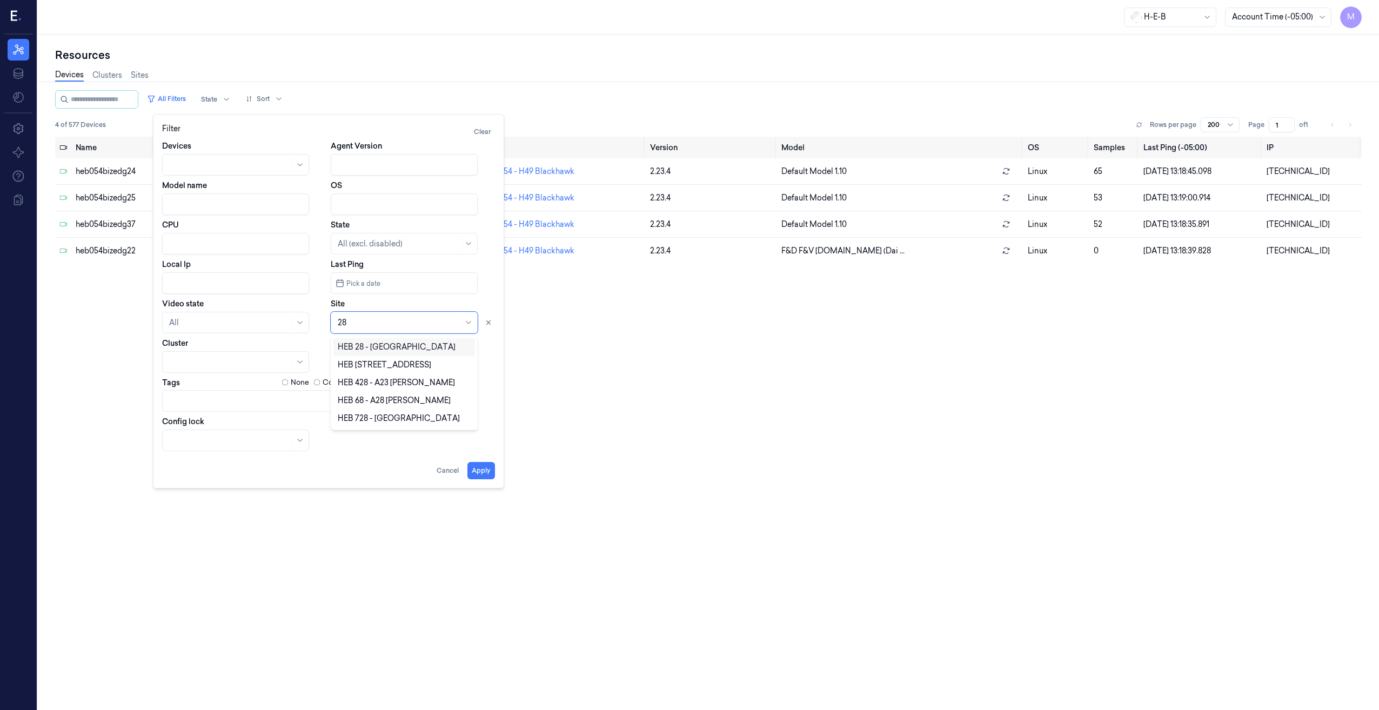
click at [379, 346] on div "HEB 28 - [GEOGRAPHIC_DATA]" at bounding box center [397, 347] width 118 height 11
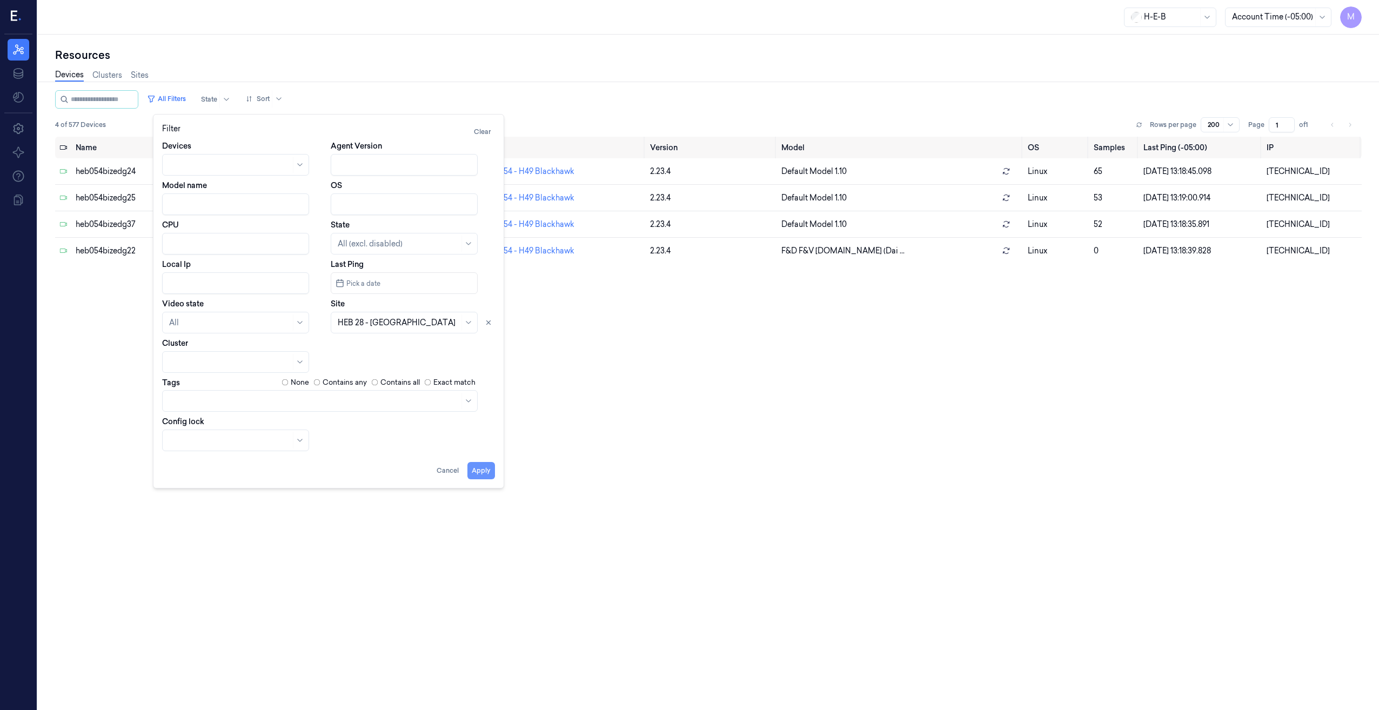
click at [482, 473] on button "Apply" at bounding box center [482, 470] width 28 height 17
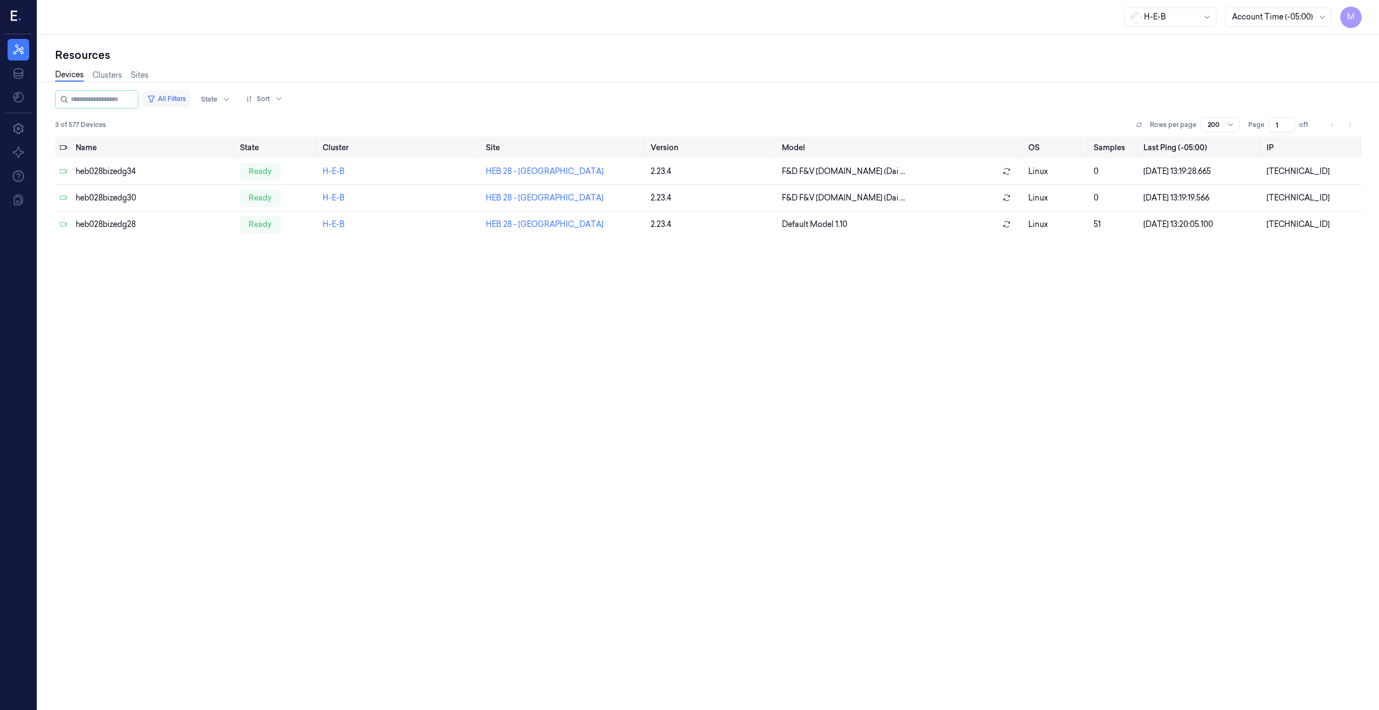
click at [190, 100] on button "All Filters" at bounding box center [167, 98] width 48 height 17
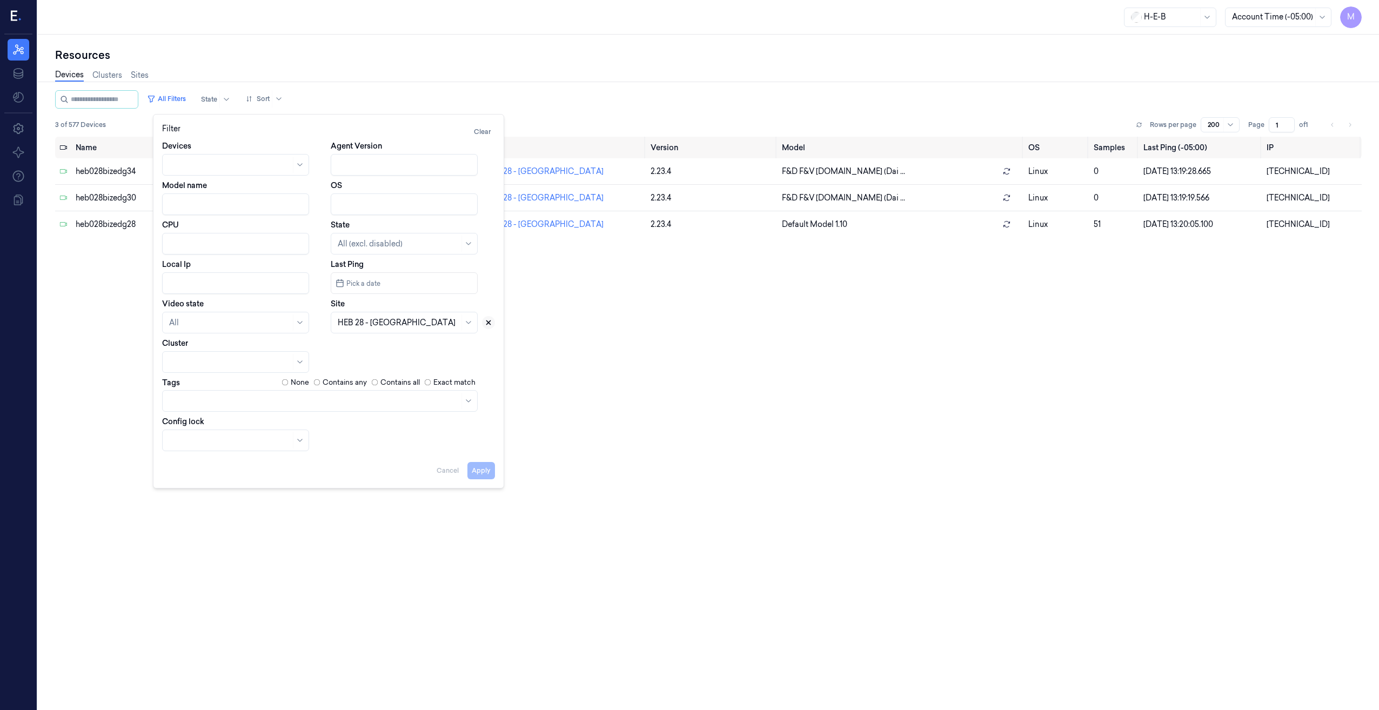
click at [492, 323] on icon at bounding box center [489, 323] width 8 height 8
click at [385, 326] on div at bounding box center [392, 322] width 109 height 11
type input "767"
click at [370, 343] on div "HEB 767 - Magnolia 02" at bounding box center [379, 347] width 83 height 11
click at [486, 470] on button "Apply" at bounding box center [482, 470] width 28 height 17
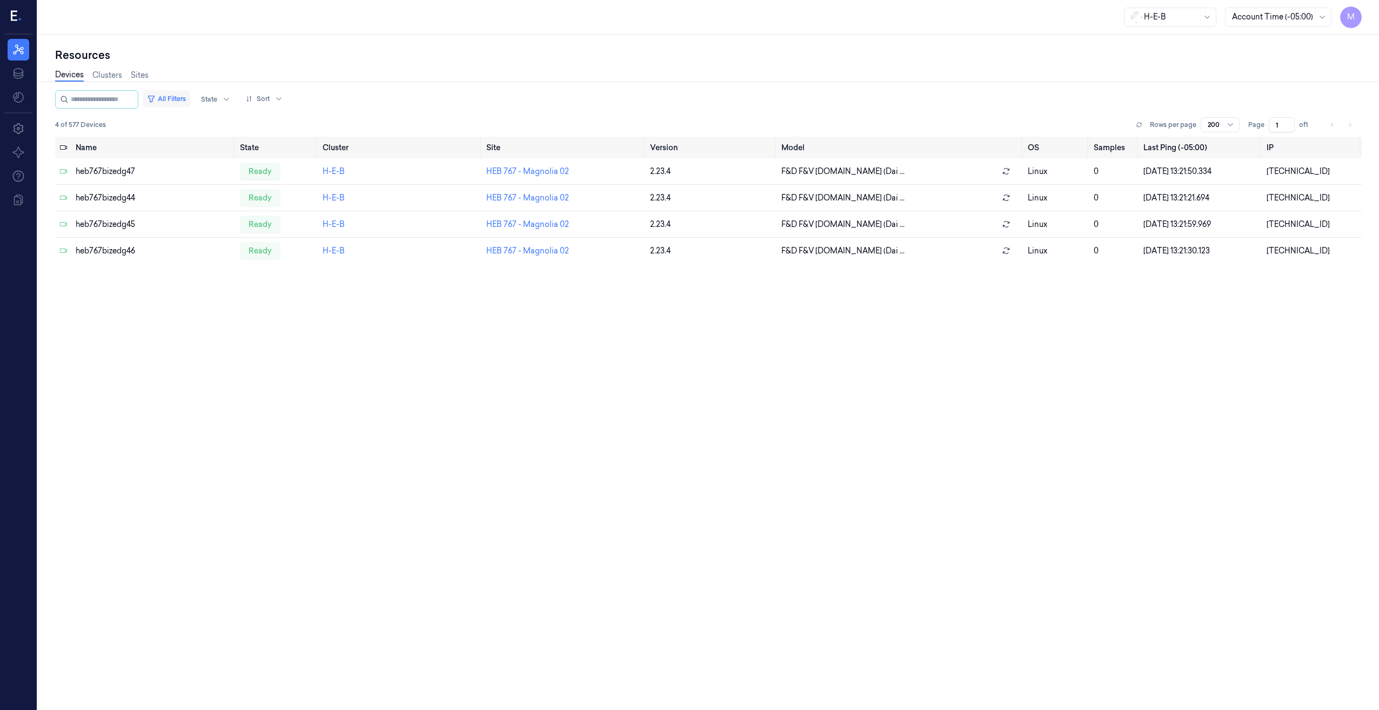
click at [185, 96] on button "All Filters" at bounding box center [167, 98] width 48 height 17
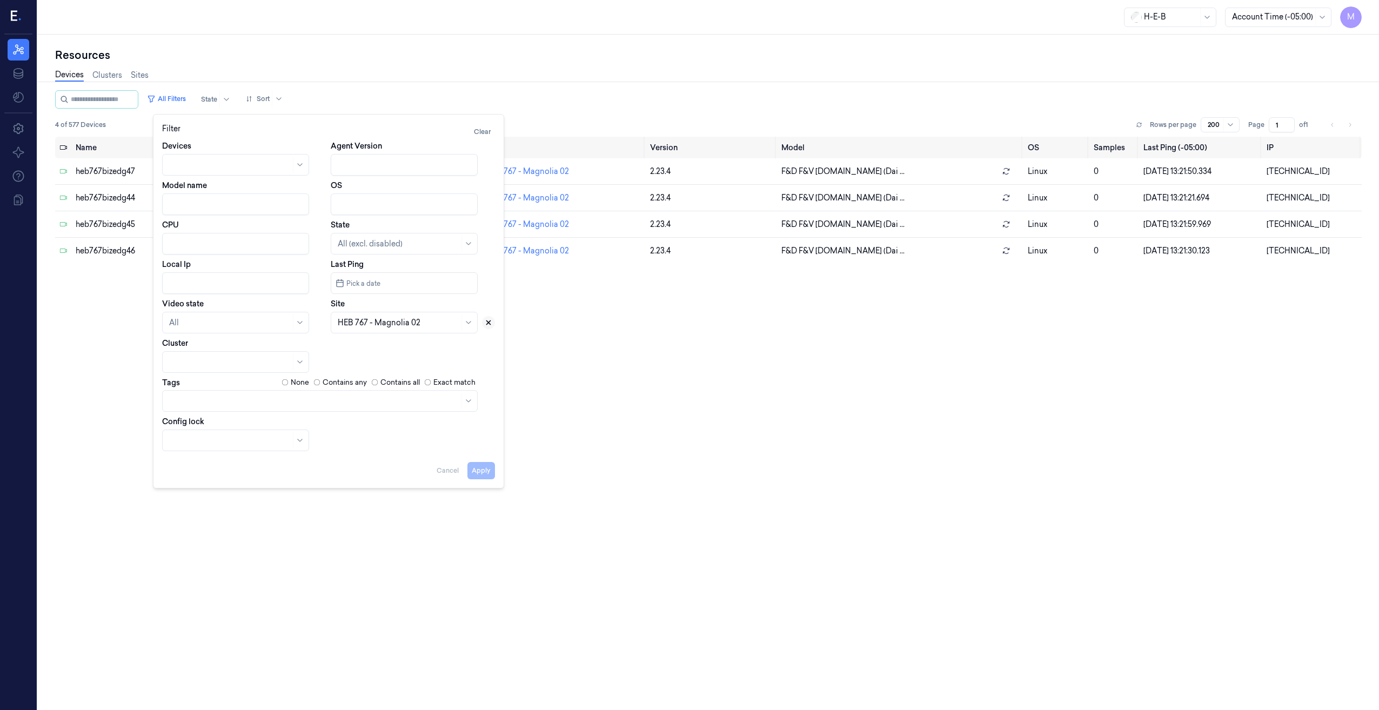
click at [488, 324] on icon at bounding box center [489, 323] width 4 height 4
click at [404, 325] on div at bounding box center [392, 322] width 109 height 11
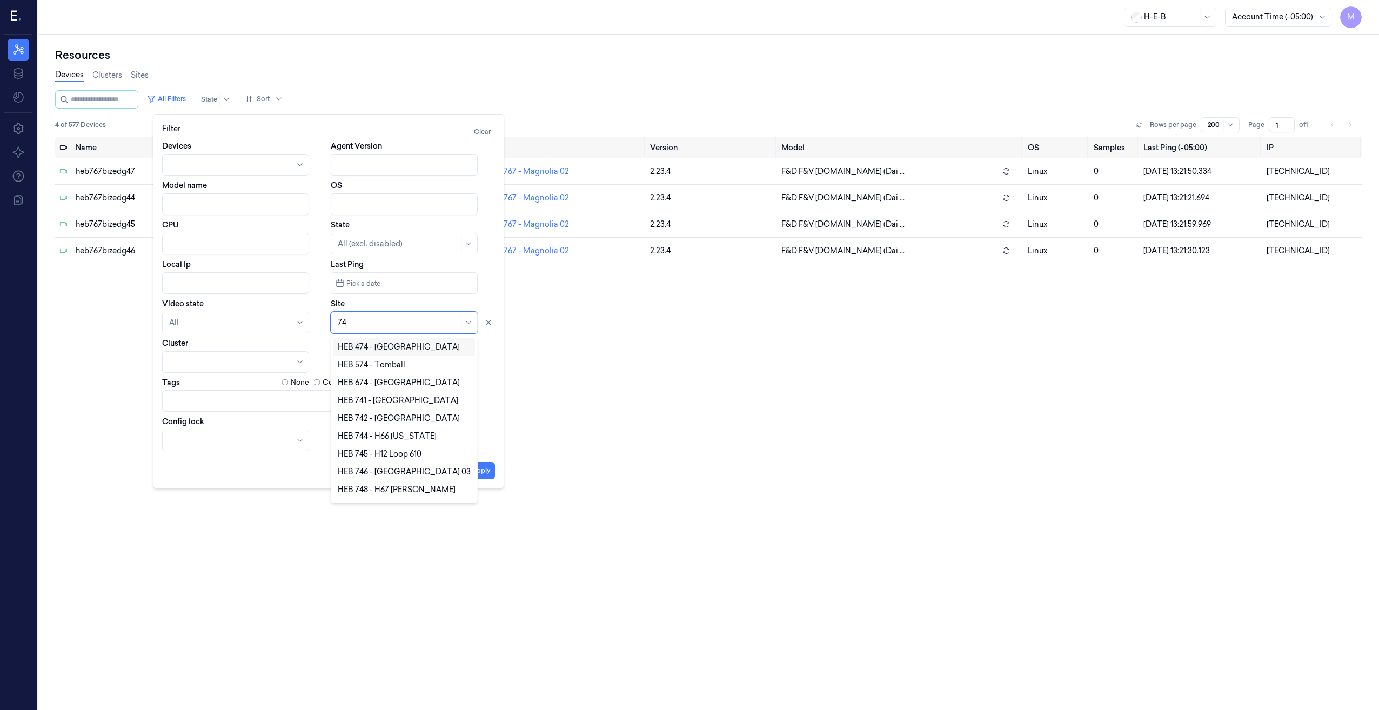
type input "746"
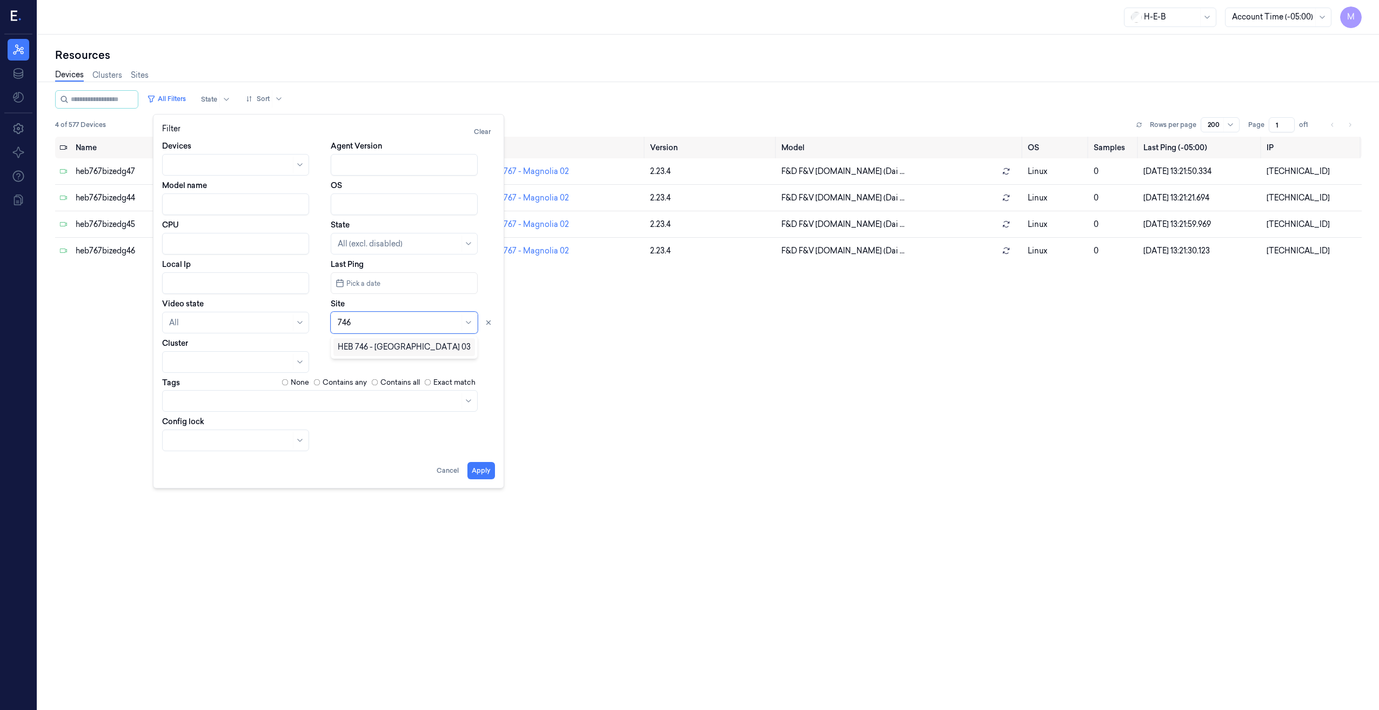
click at [398, 351] on div "HEB 746 - [GEOGRAPHIC_DATA] 03" at bounding box center [404, 347] width 133 height 11
click at [486, 476] on button "Apply" at bounding box center [482, 470] width 28 height 17
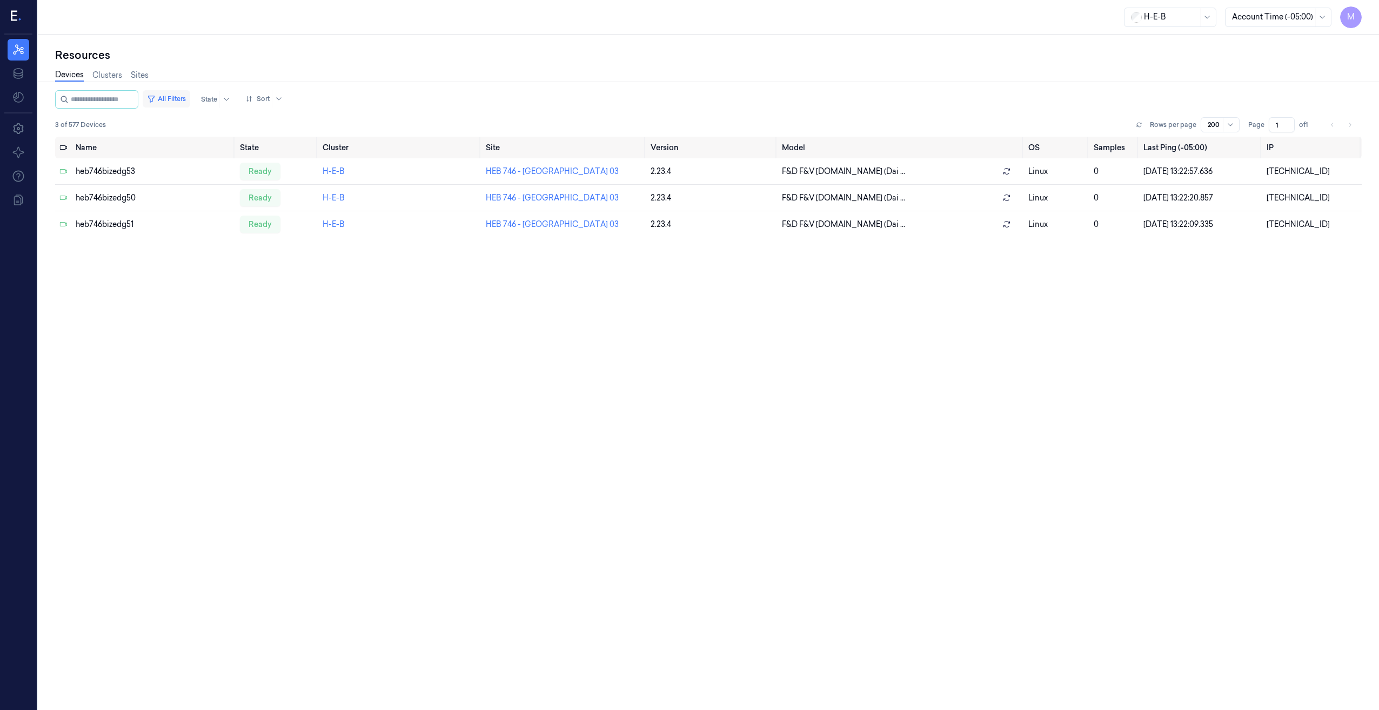
click at [190, 97] on button "All Filters" at bounding box center [167, 98] width 48 height 17
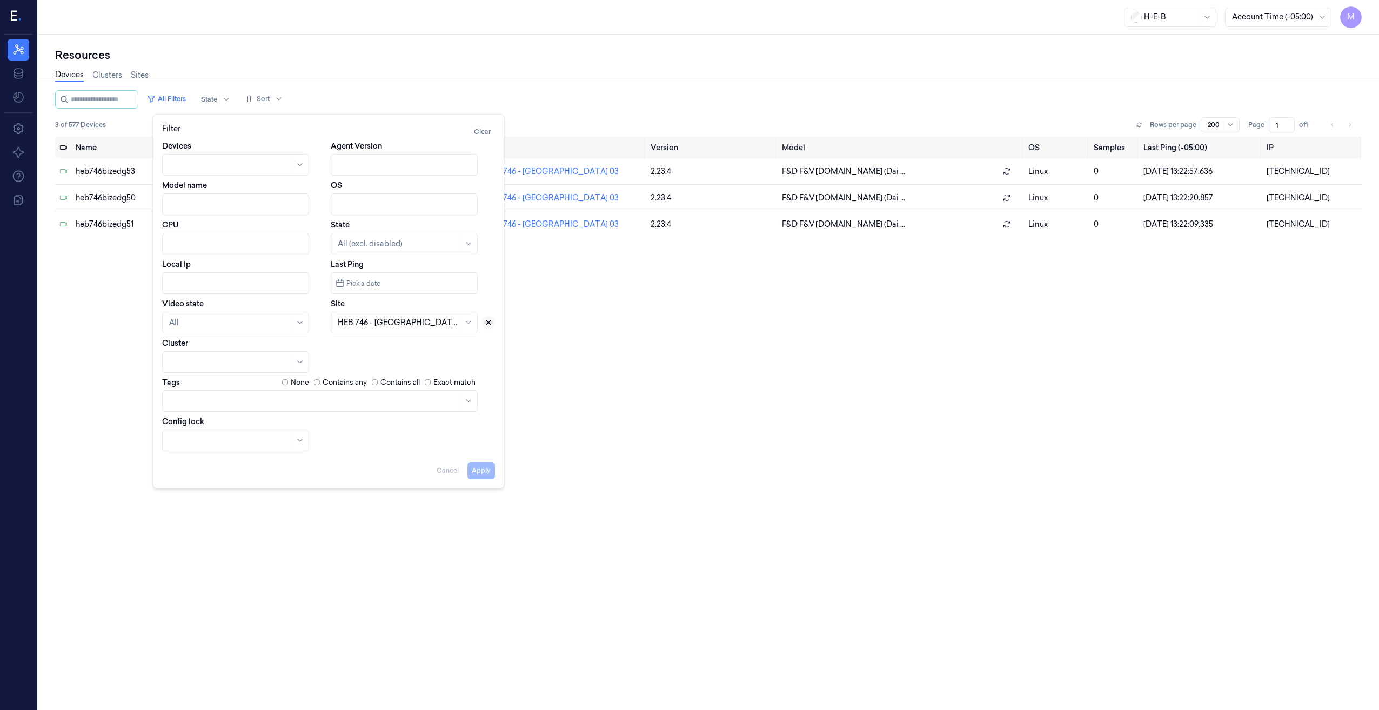
click at [489, 326] on icon at bounding box center [489, 323] width 8 height 8
click at [396, 324] on div at bounding box center [392, 322] width 109 height 11
type input "697"
click at [389, 351] on div "HEB 697 - League City" at bounding box center [377, 347] width 79 height 11
click at [485, 472] on button "Apply" at bounding box center [482, 470] width 28 height 17
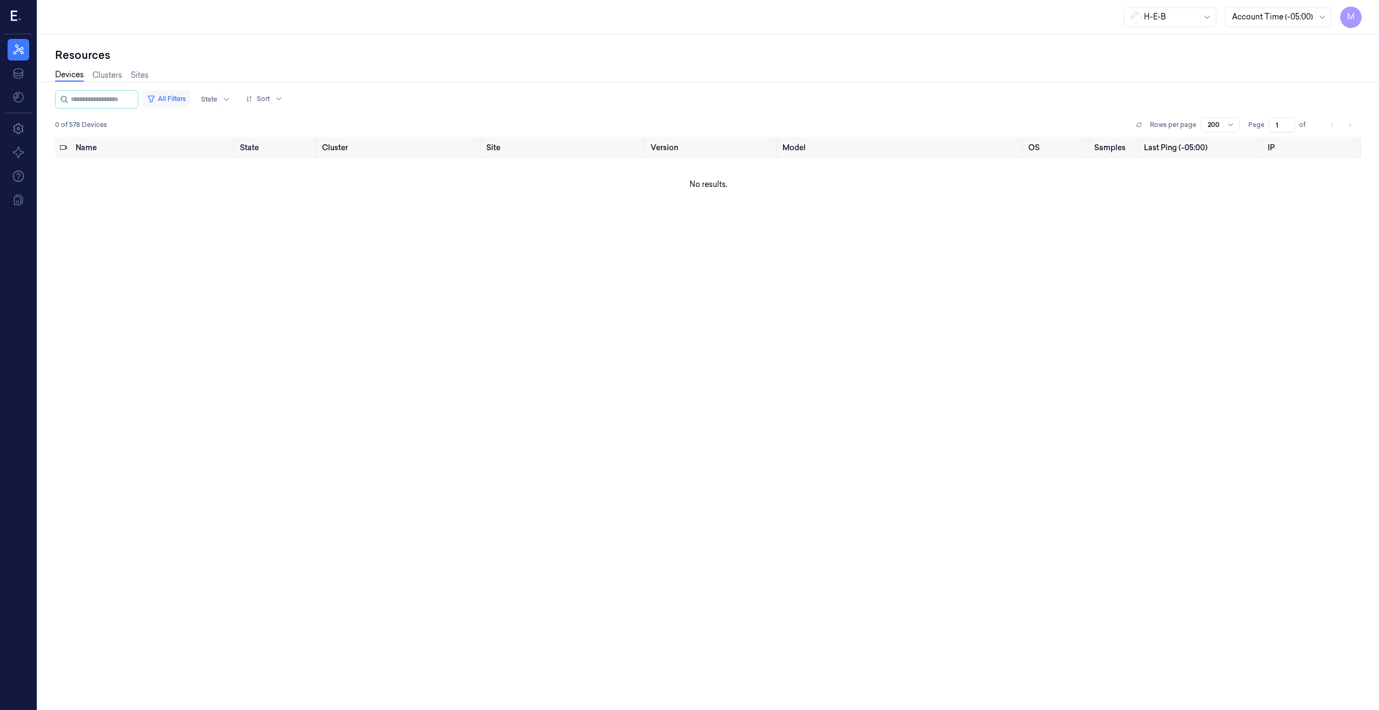
click at [189, 97] on button "All Filters" at bounding box center [167, 98] width 48 height 17
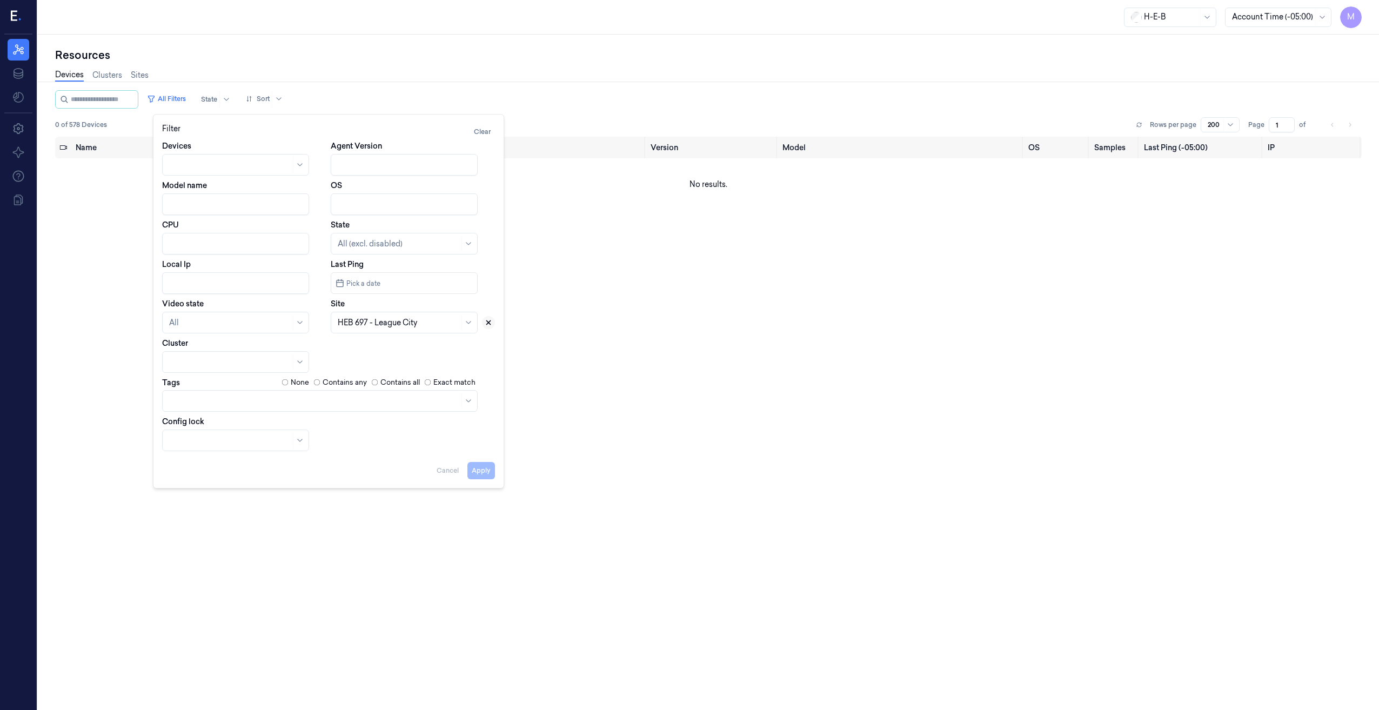
click at [487, 327] on button at bounding box center [488, 322] width 13 height 13
click at [345, 326] on div at bounding box center [392, 322] width 109 height 11
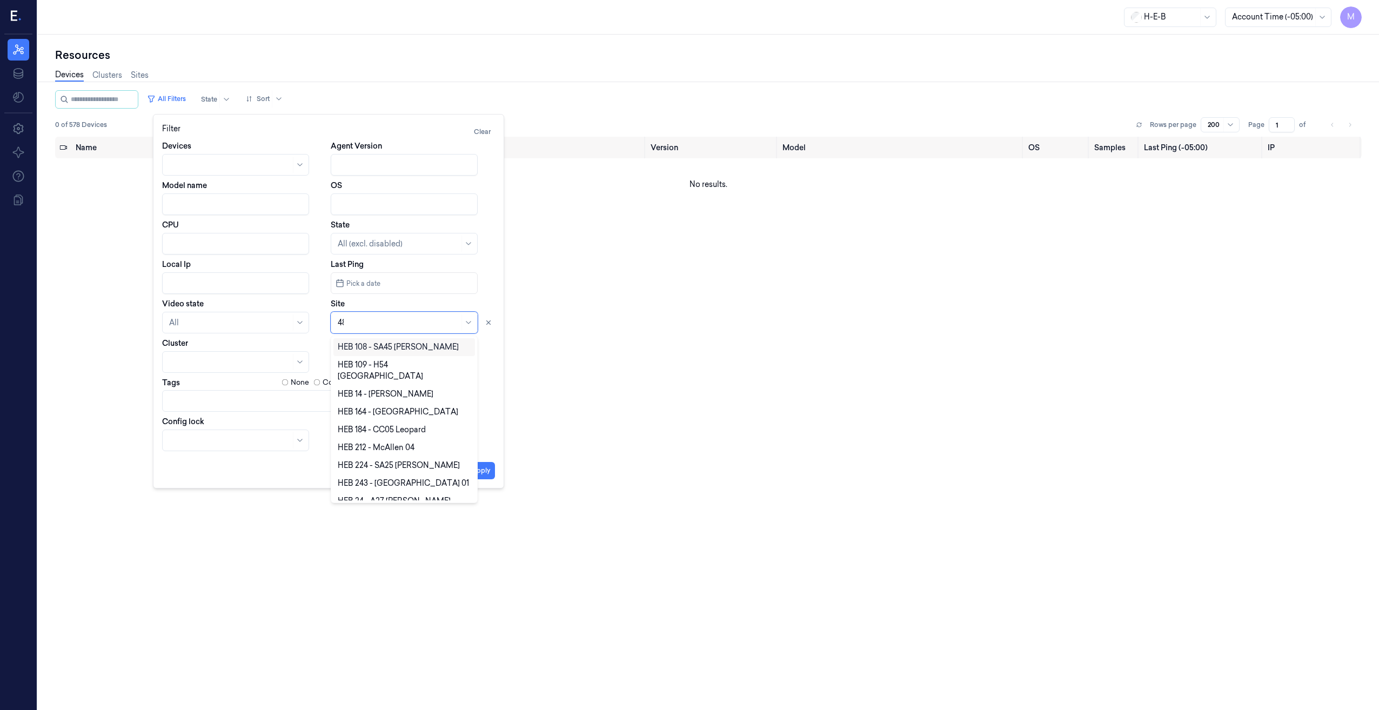
type input "487"
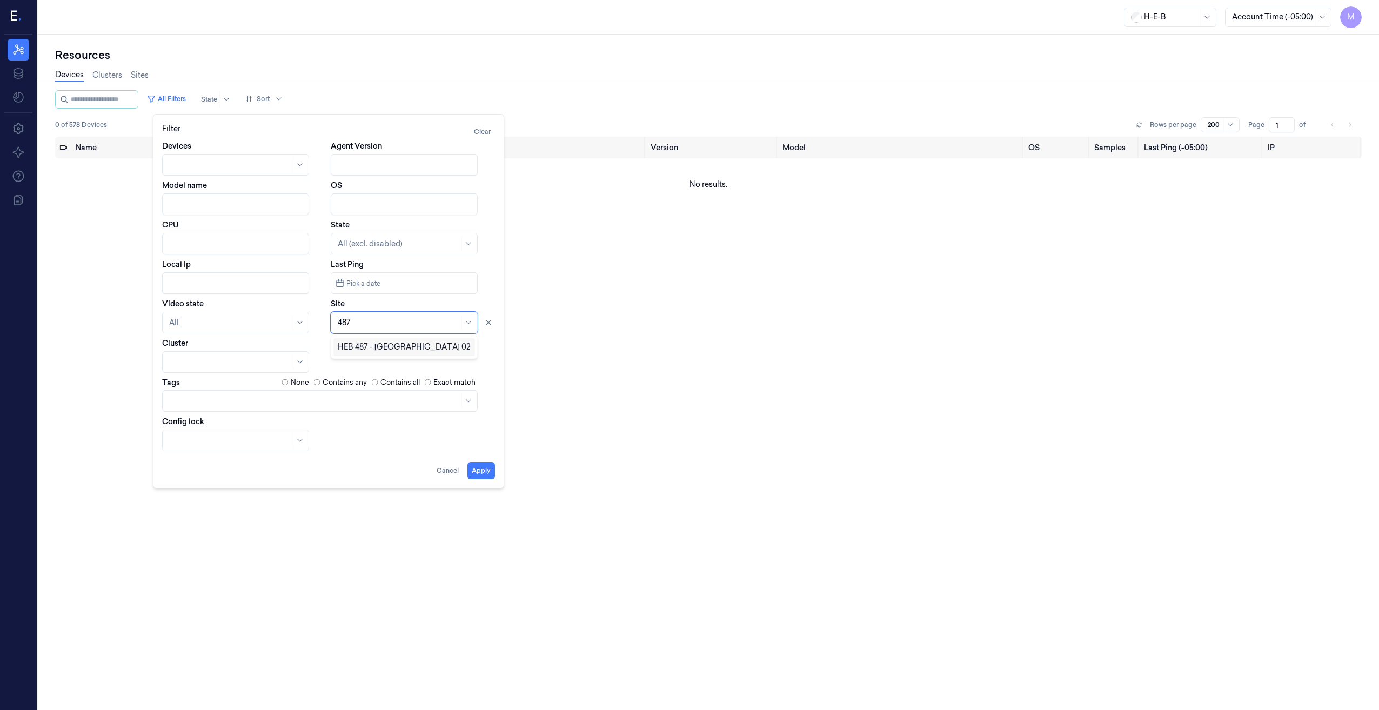
click at [365, 346] on div "HEB 487 - [GEOGRAPHIC_DATA] 02" at bounding box center [404, 347] width 133 height 11
click at [479, 473] on button "Apply" at bounding box center [482, 470] width 28 height 17
